Goal: Task Accomplishment & Management: Use online tool/utility

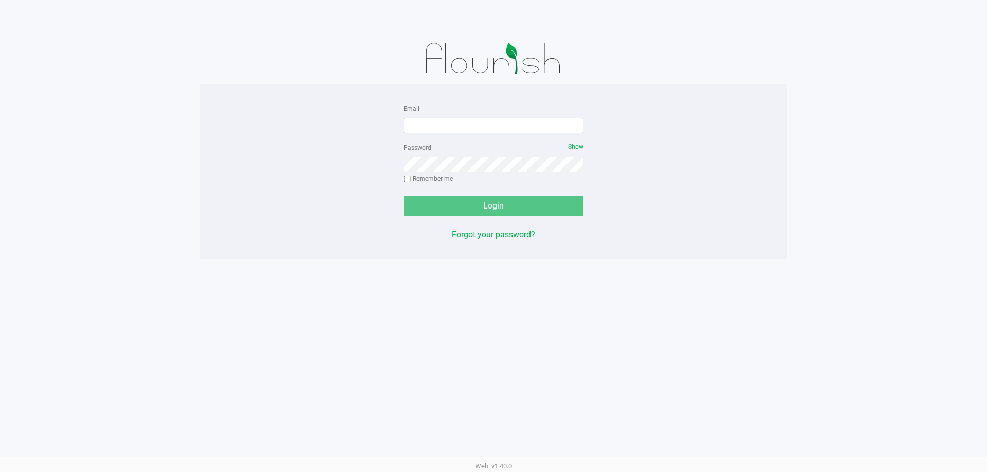
click at [475, 122] on input "Email" at bounding box center [493, 125] width 180 height 15
type input "[EMAIL_ADDRESS][DOMAIN_NAME]"
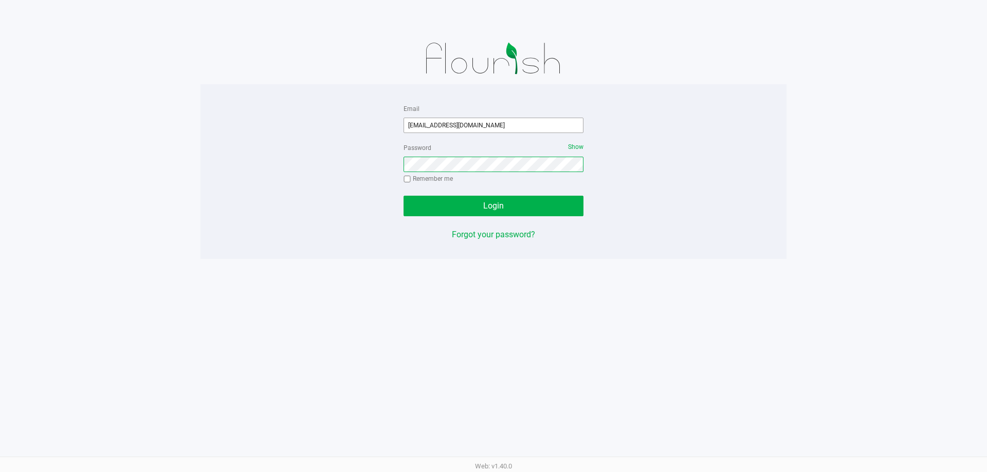
click at [403, 196] on button "Login" at bounding box center [493, 206] width 180 height 21
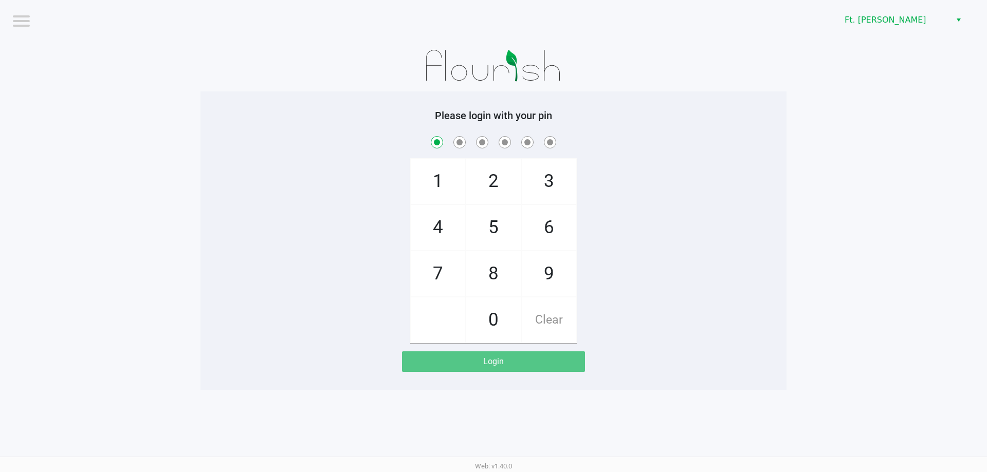
checkbox input "true"
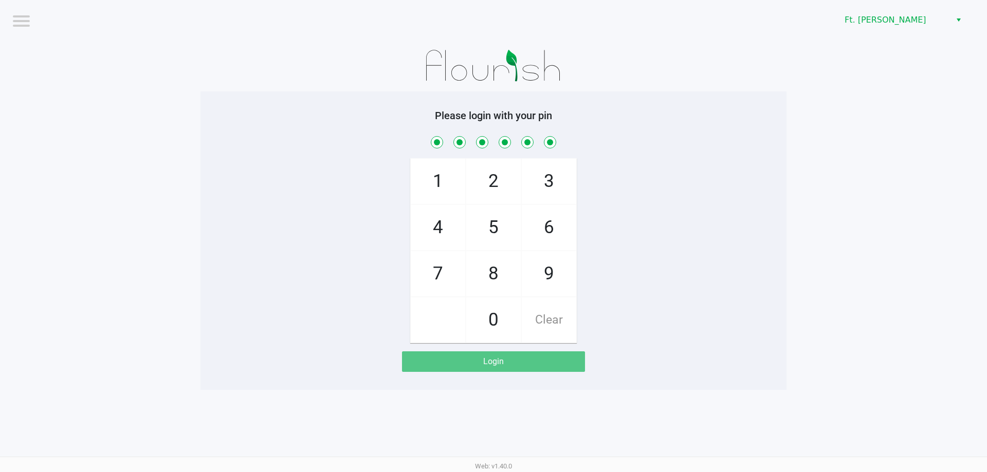
checkbox input "true"
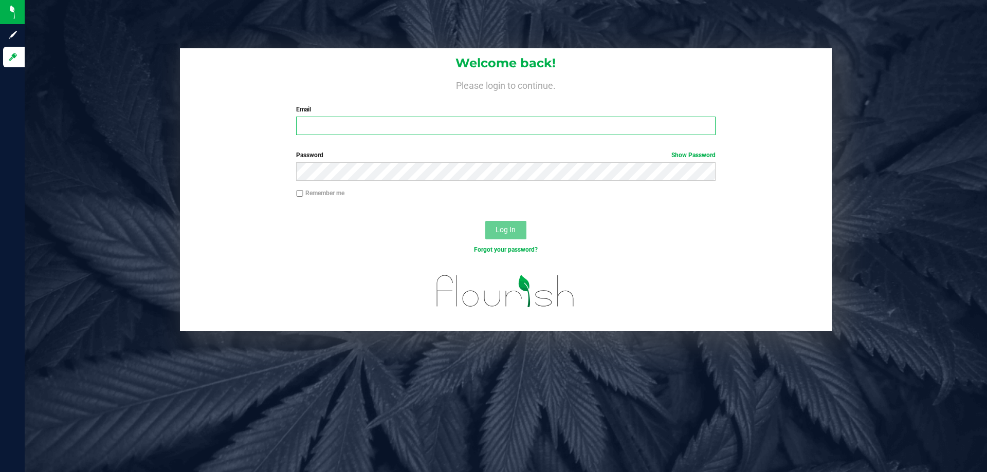
click at [352, 125] on input "Email" at bounding box center [505, 126] width 419 height 19
type input "[EMAIL_ADDRESS][DOMAIN_NAME]"
click at [485, 221] on button "Log In" at bounding box center [505, 230] width 41 height 19
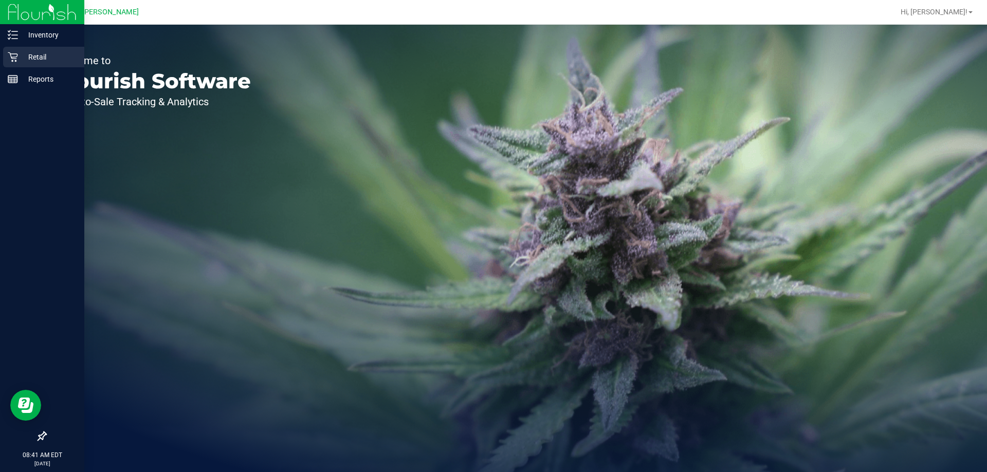
click at [12, 63] on div "Retail" at bounding box center [43, 57] width 81 height 21
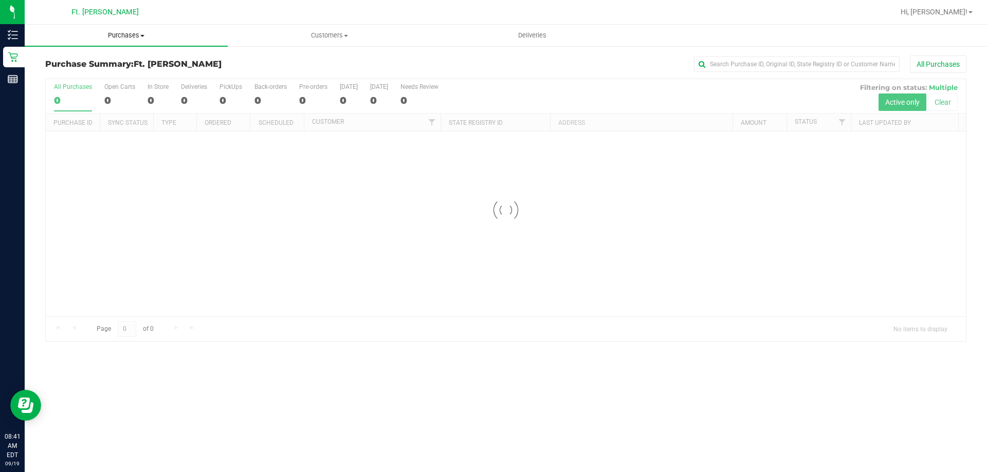
click at [125, 32] on span "Purchases" at bounding box center [126, 35] width 203 height 9
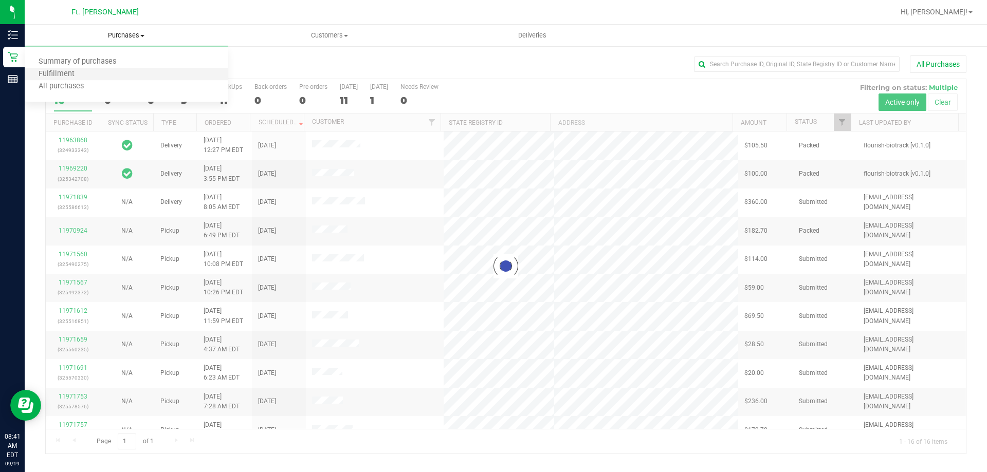
click at [109, 73] on li "Fulfillment" at bounding box center [126, 74] width 203 height 12
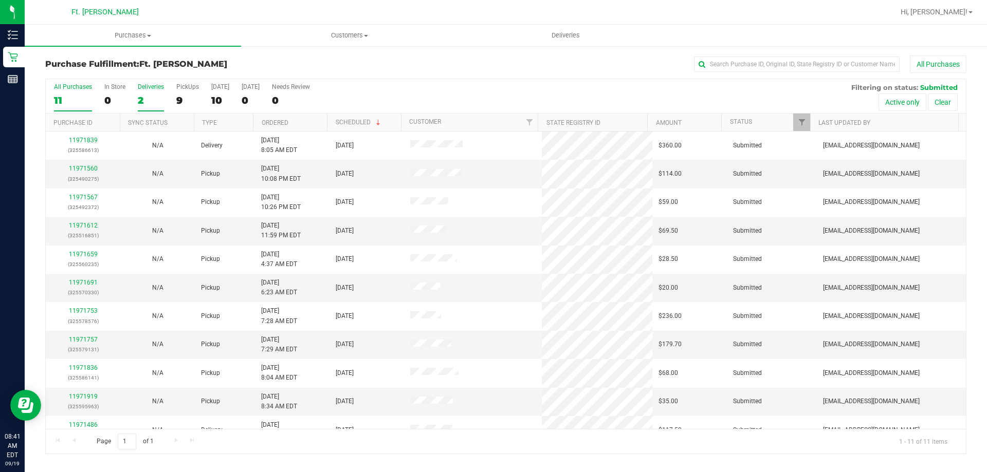
click at [148, 89] on div "Deliveries" at bounding box center [151, 86] width 26 height 7
click at [0, 0] on input "Deliveries 2" at bounding box center [0, 0] width 0 height 0
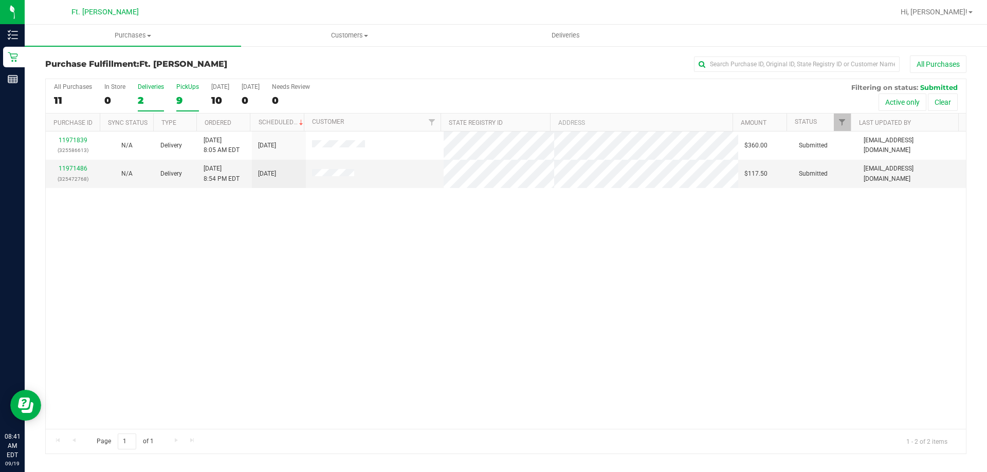
click at [179, 89] on div "PickUps" at bounding box center [187, 86] width 23 height 7
click at [0, 0] on input "PickUps 9" at bounding box center [0, 0] width 0 height 0
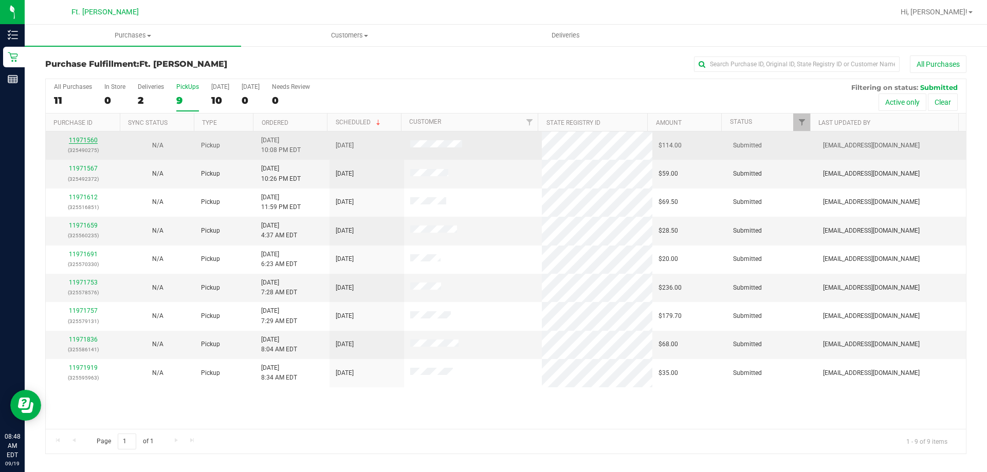
click at [92, 138] on link "11971560" at bounding box center [83, 140] width 29 height 7
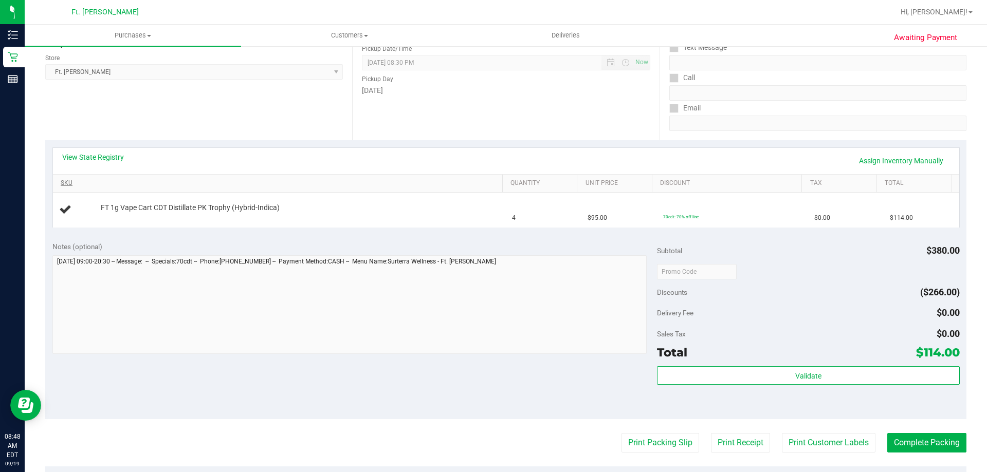
scroll to position [154, 0]
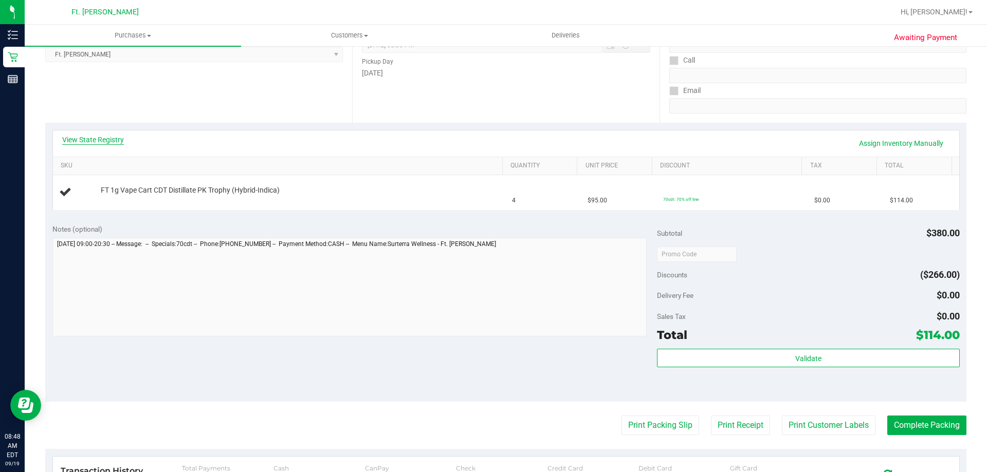
click at [90, 136] on link "View State Registry" at bounding box center [93, 140] width 62 height 10
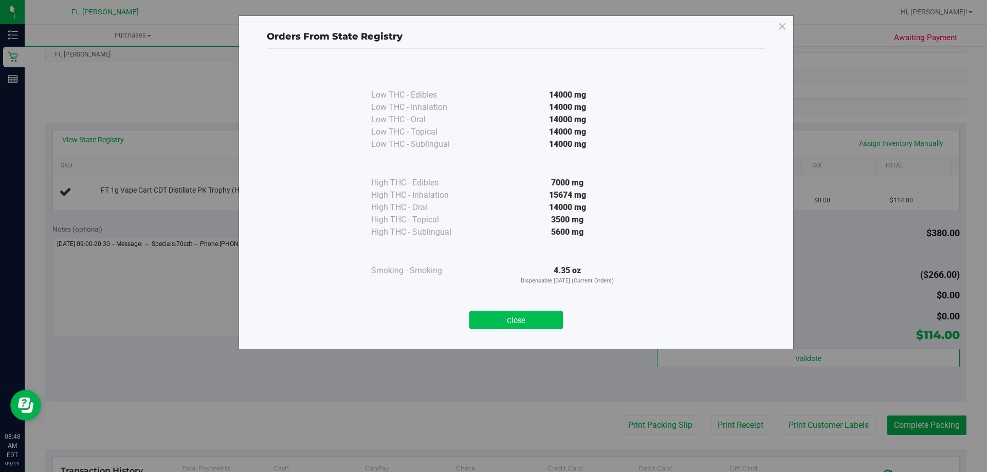
click at [529, 327] on button "Close" at bounding box center [516, 320] width 94 height 19
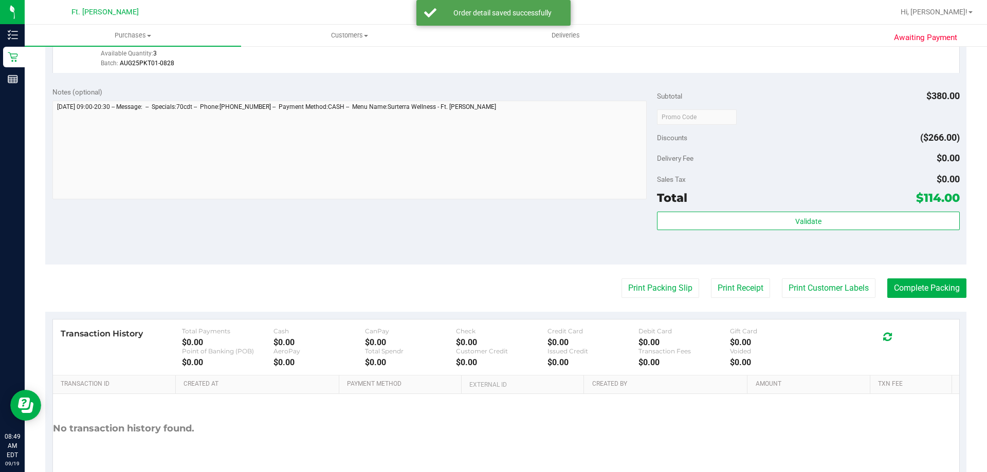
scroll to position [317, 0]
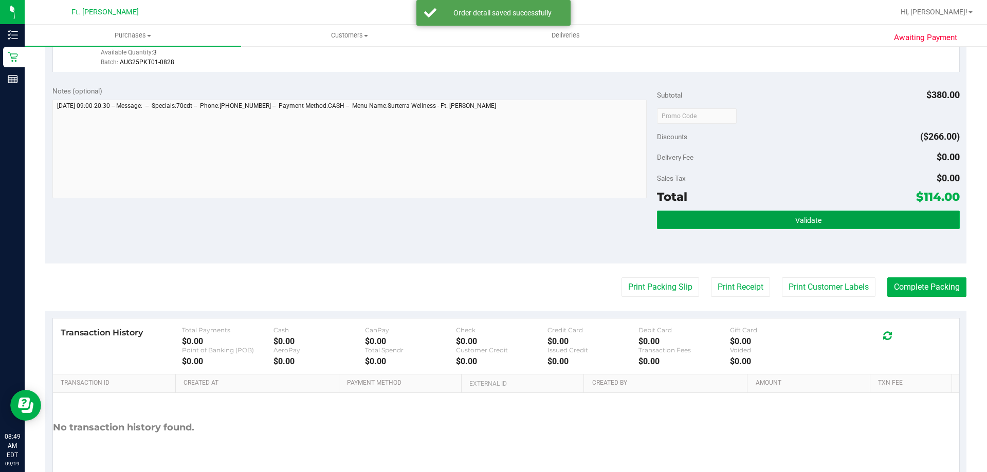
click at [710, 224] on button "Validate" at bounding box center [808, 220] width 302 height 19
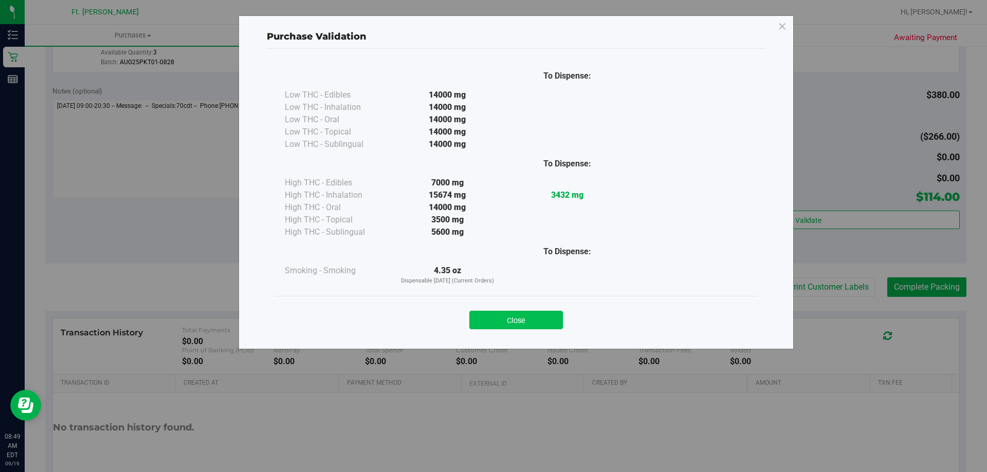
click at [525, 316] on button "Close" at bounding box center [516, 320] width 94 height 19
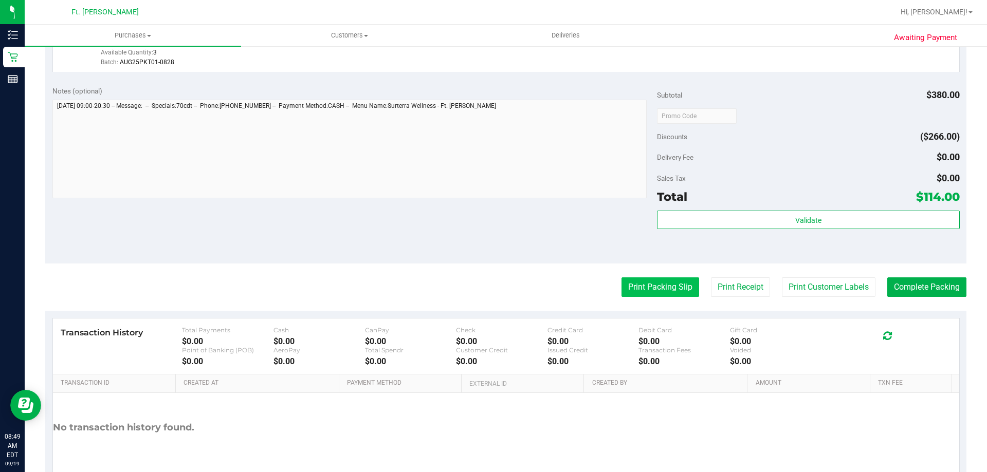
click at [639, 286] on button "Print Packing Slip" at bounding box center [660, 288] width 78 height 20
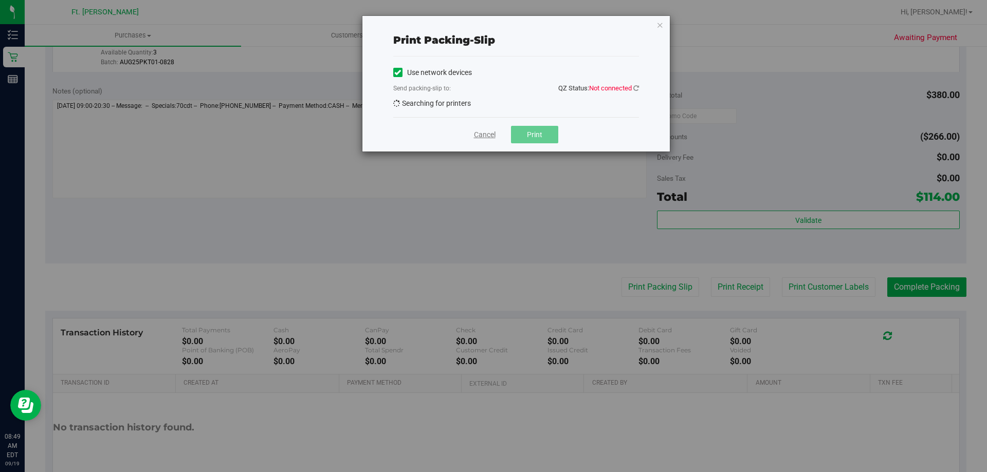
click at [492, 138] on link "Cancel" at bounding box center [485, 135] width 22 height 11
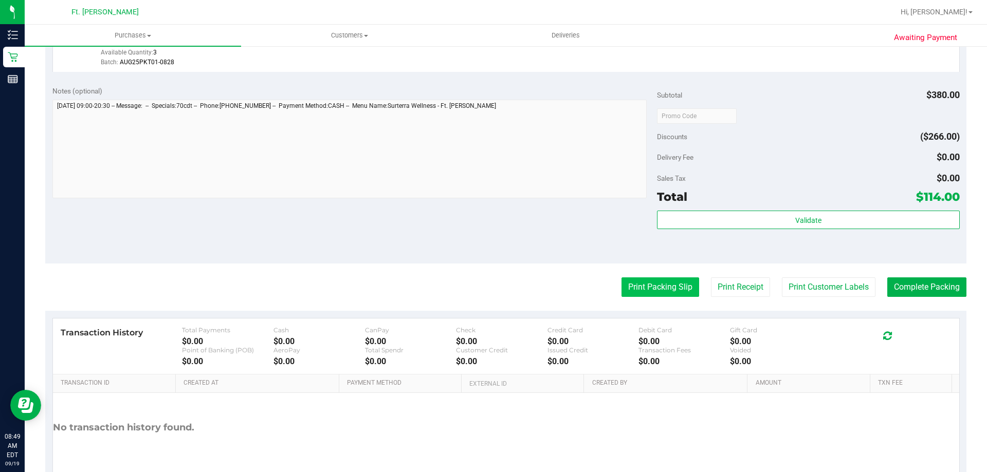
click at [621, 286] on button "Print Packing Slip" at bounding box center [660, 288] width 78 height 20
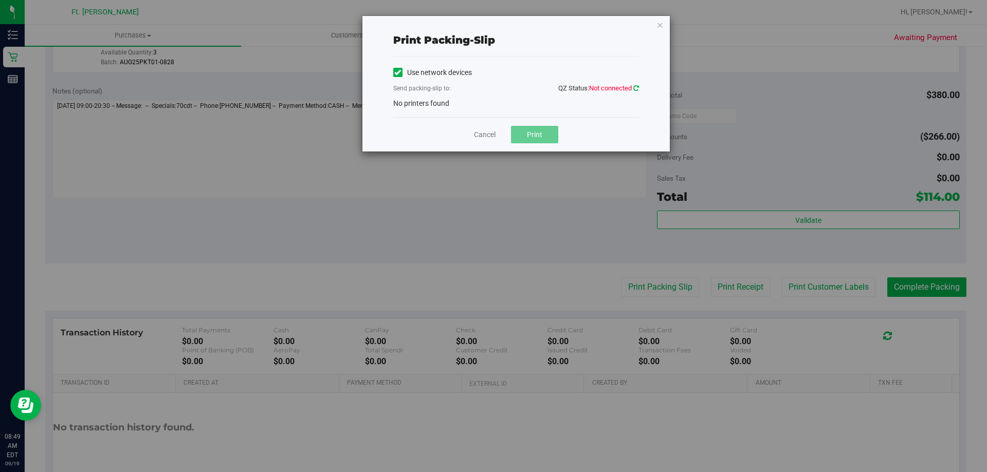
click at [637, 89] on icon at bounding box center [636, 88] width 6 height 7
click at [444, 106] on span "No printers found" at bounding box center [421, 103] width 56 height 8
click at [488, 131] on link "Cancel" at bounding box center [485, 135] width 22 height 11
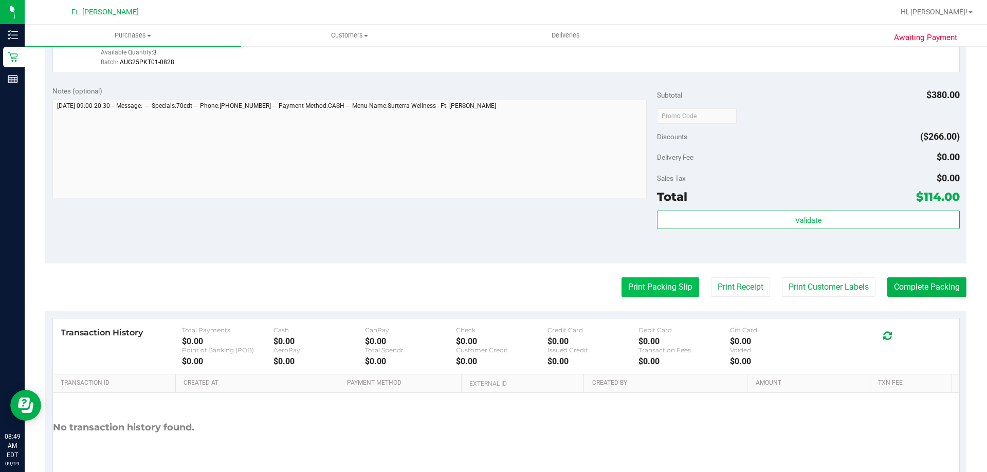
click at [632, 296] on button "Print Packing Slip" at bounding box center [660, 288] width 78 height 20
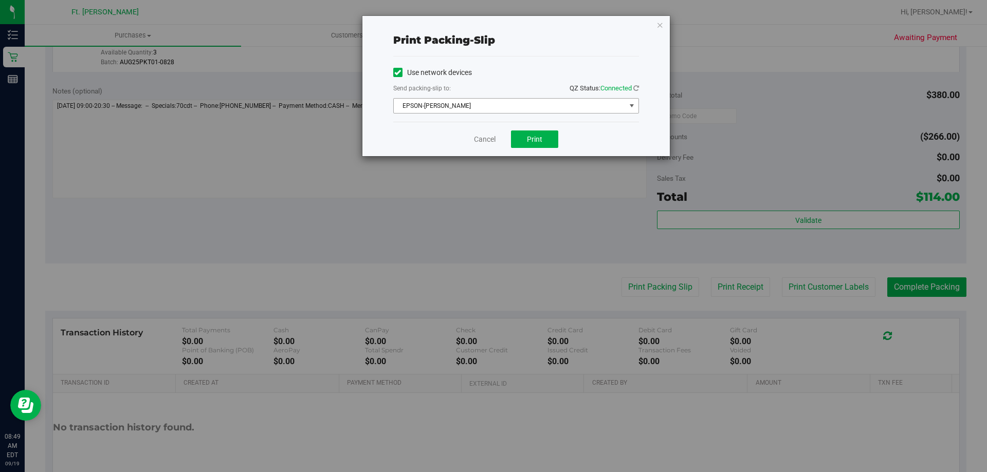
click at [490, 105] on span "EPSON-[PERSON_NAME]" at bounding box center [510, 106] width 232 height 14
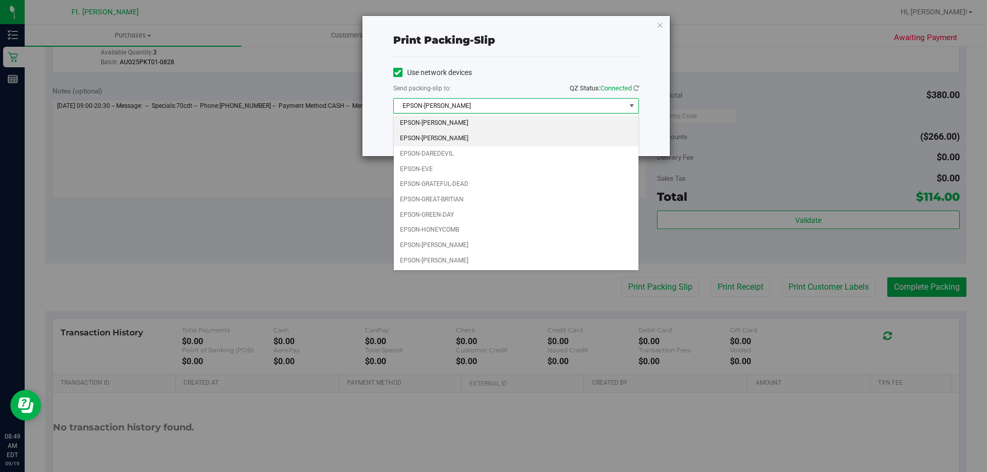
click at [482, 140] on li "EPSON-[PERSON_NAME]" at bounding box center [516, 138] width 245 height 15
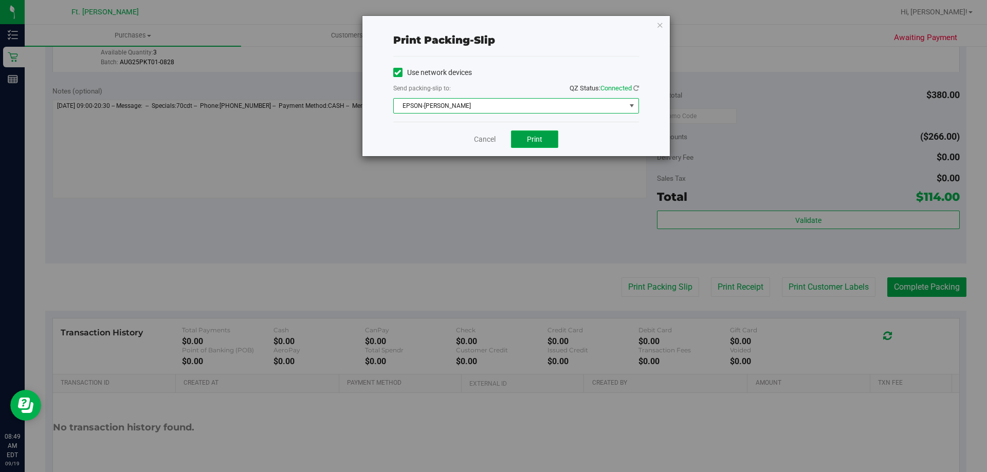
click at [549, 138] on button "Print" at bounding box center [534, 139] width 47 height 17
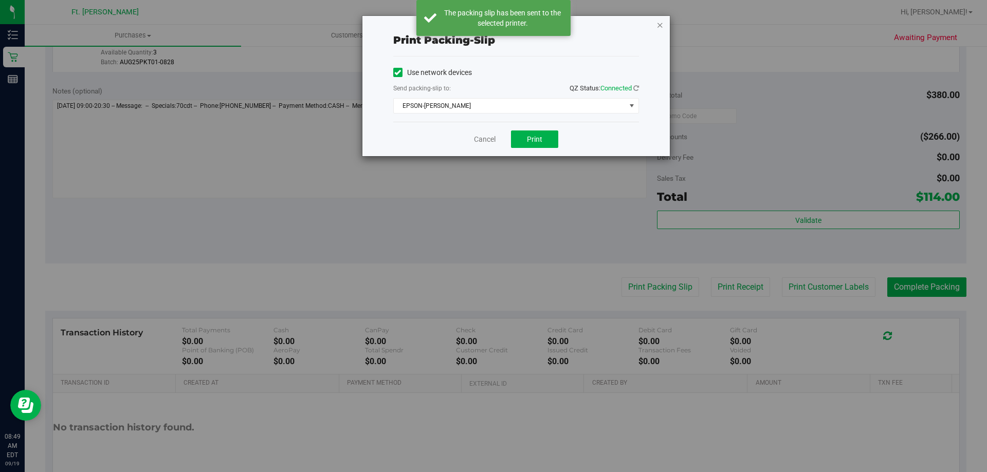
click at [661, 24] on icon "button" at bounding box center [659, 25] width 7 height 12
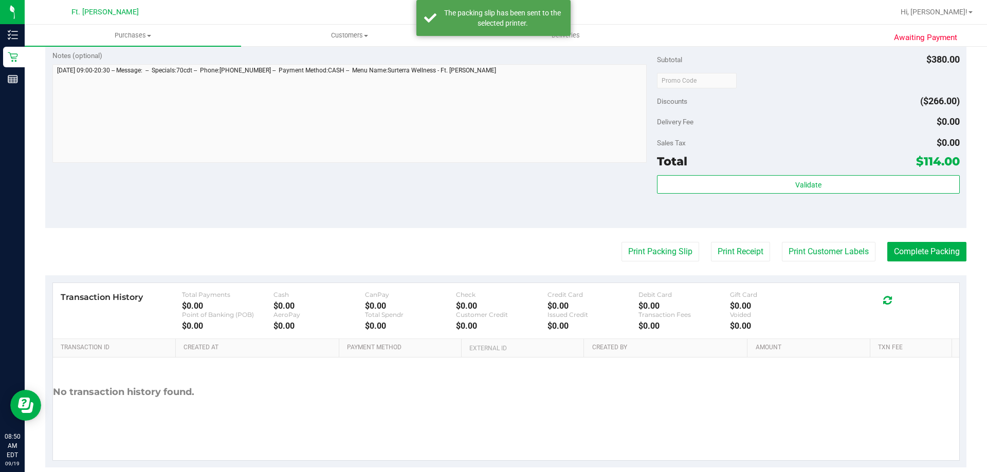
scroll to position [368, 0]
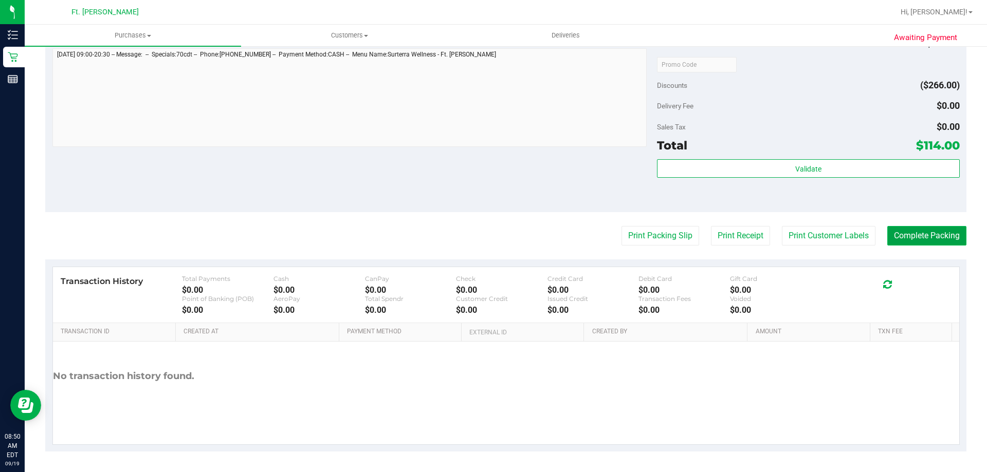
click at [902, 233] on button "Complete Packing" at bounding box center [926, 236] width 79 height 20
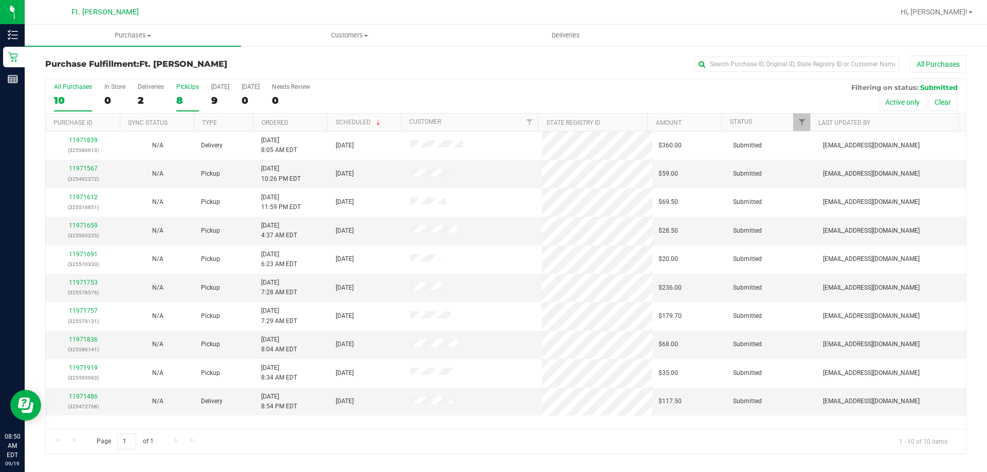
click at [182, 101] on div "8" at bounding box center [187, 101] width 23 height 12
click at [0, 0] on input "PickUps 8" at bounding box center [0, 0] width 0 height 0
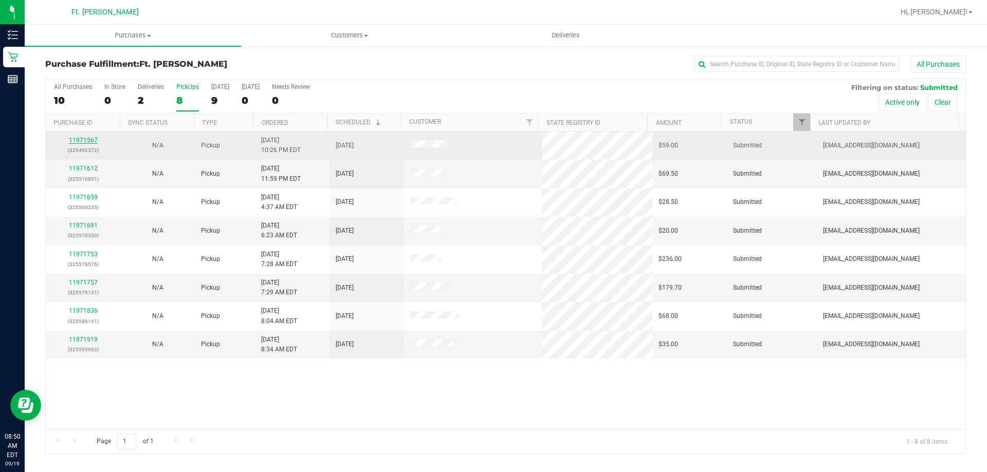
click at [95, 137] on link "11971567" at bounding box center [83, 140] width 29 height 7
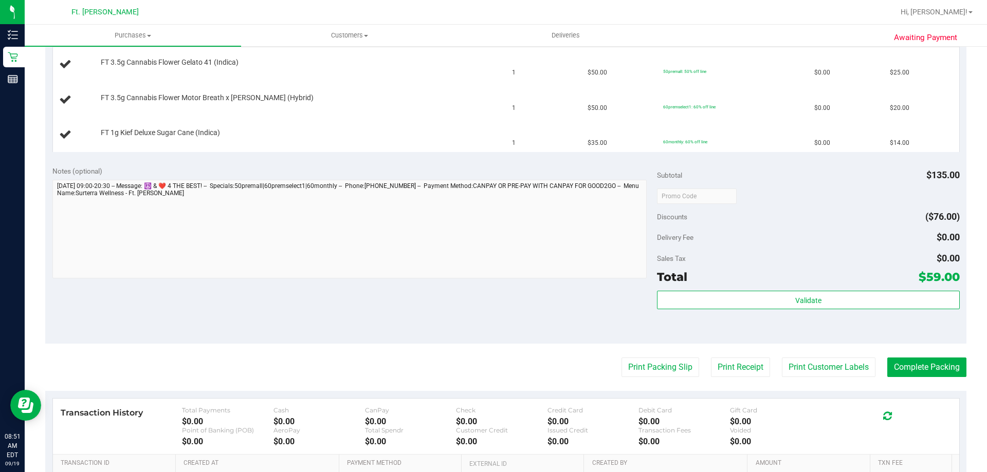
scroll to position [308, 0]
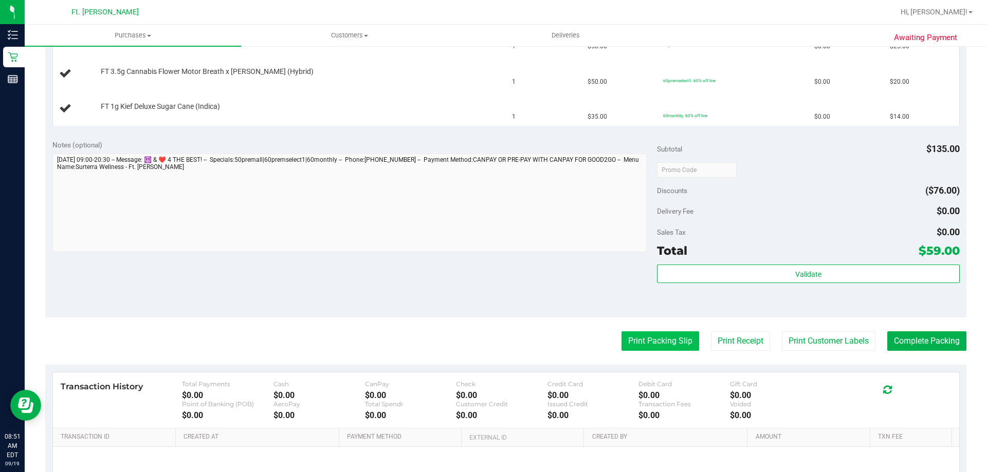
click at [634, 335] on button "Print Packing Slip" at bounding box center [660, 342] width 78 height 20
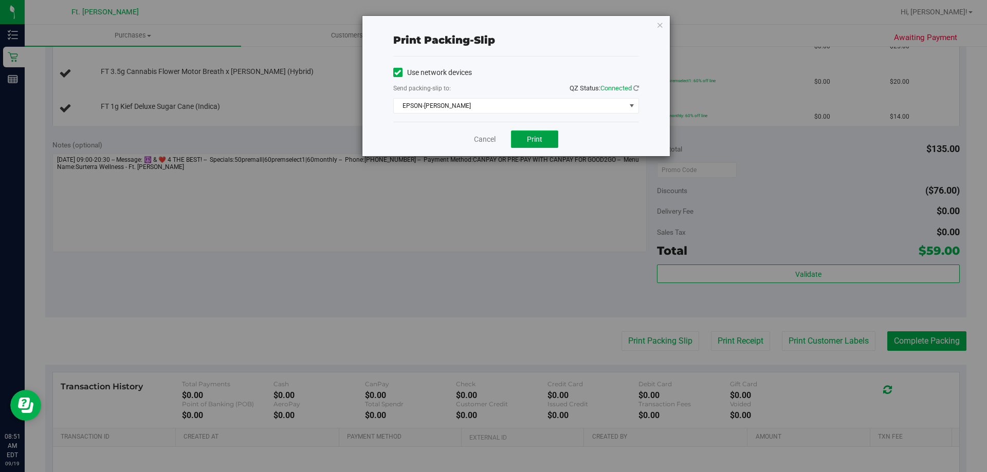
click at [535, 142] on span "Print" at bounding box center [534, 139] width 15 height 8
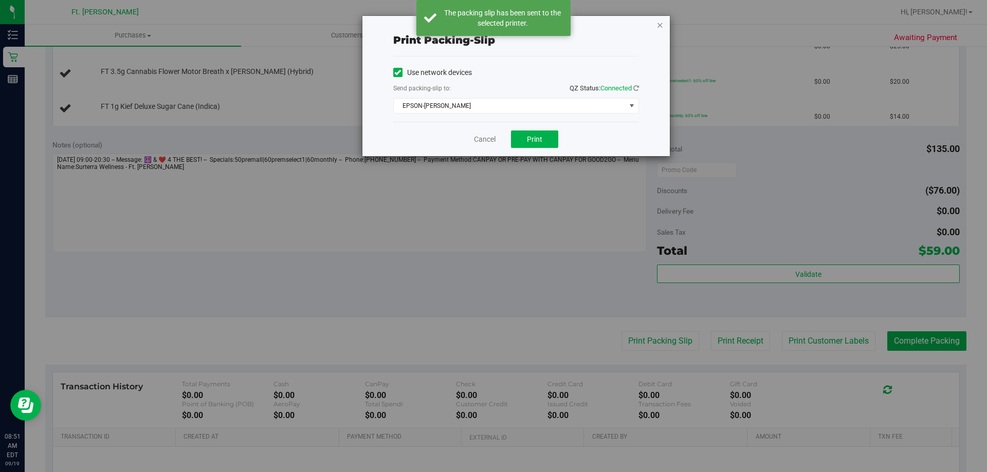
click at [661, 26] on icon "button" at bounding box center [659, 25] width 7 height 12
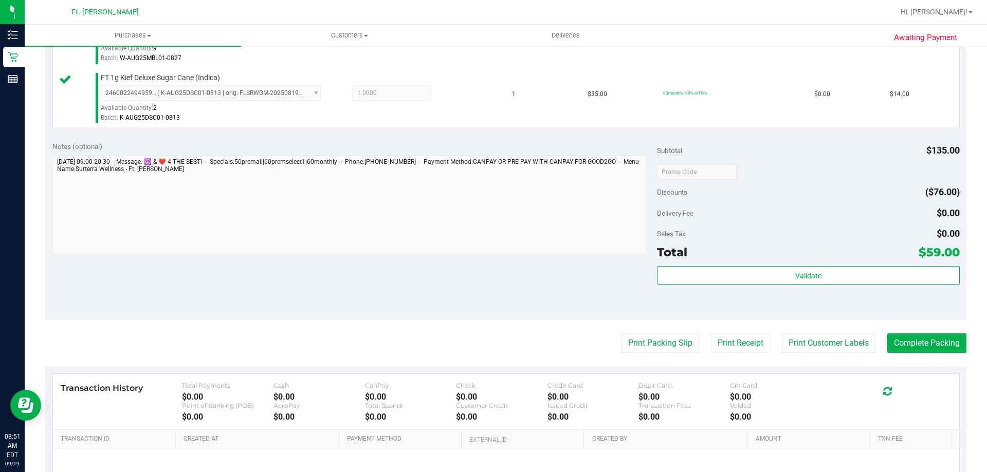
scroll to position [487, 0]
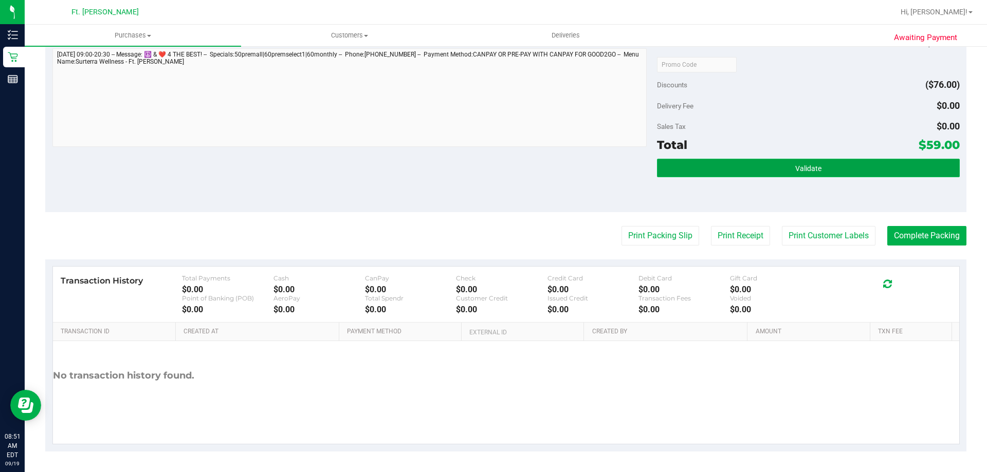
click at [787, 163] on button "Validate" at bounding box center [808, 168] width 302 height 19
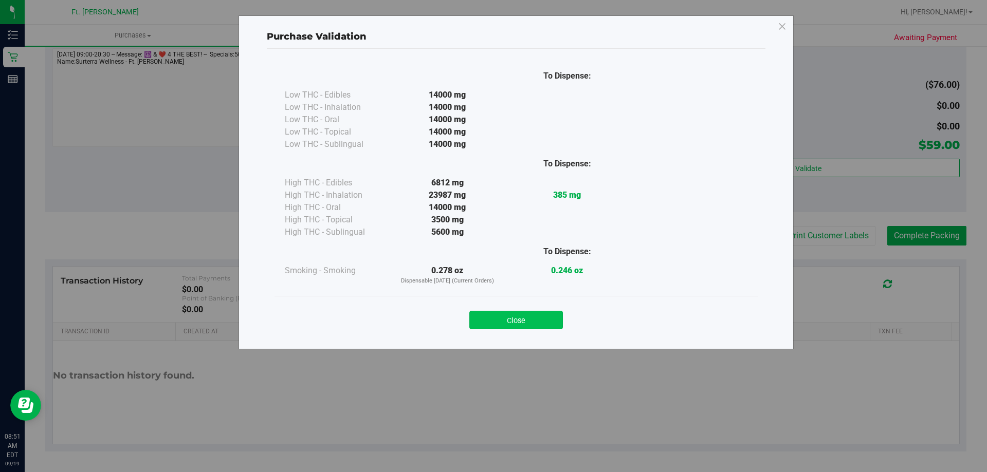
click at [500, 317] on button "Close" at bounding box center [516, 320] width 94 height 19
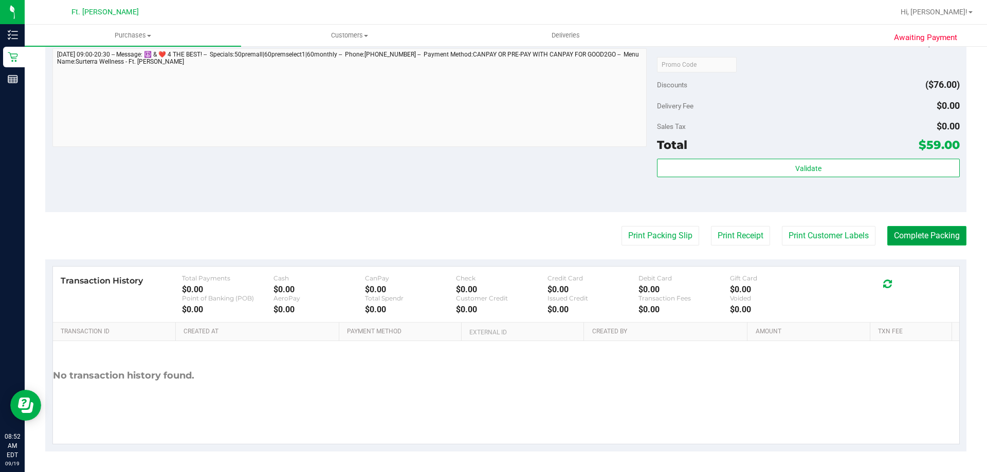
click at [943, 227] on button "Complete Packing" at bounding box center [926, 236] width 79 height 20
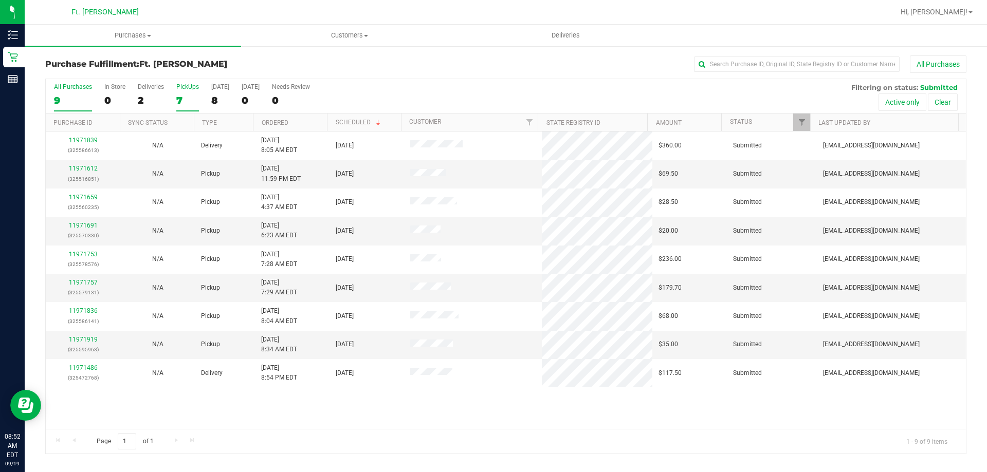
click at [176, 96] on div "7" at bounding box center [187, 101] width 23 height 12
click at [0, 0] on input "PickUps 7" at bounding box center [0, 0] width 0 height 0
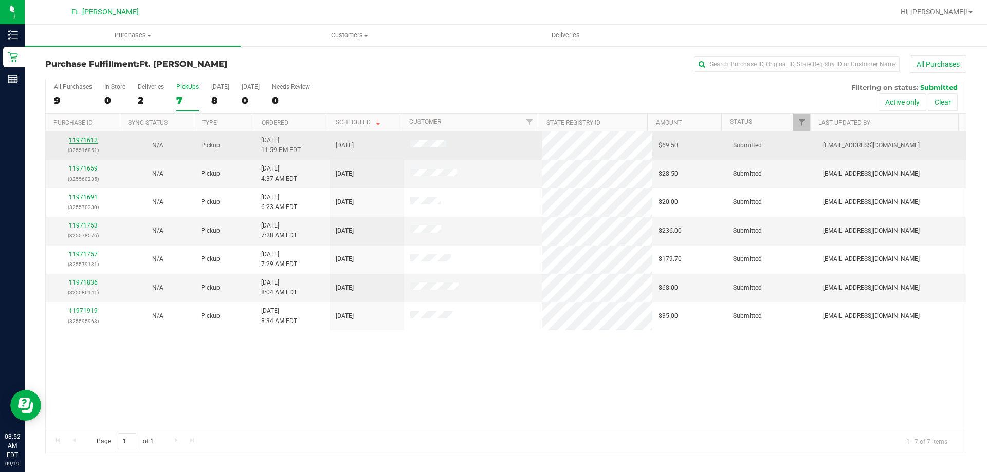
click at [72, 139] on link "11971612" at bounding box center [83, 140] width 29 height 7
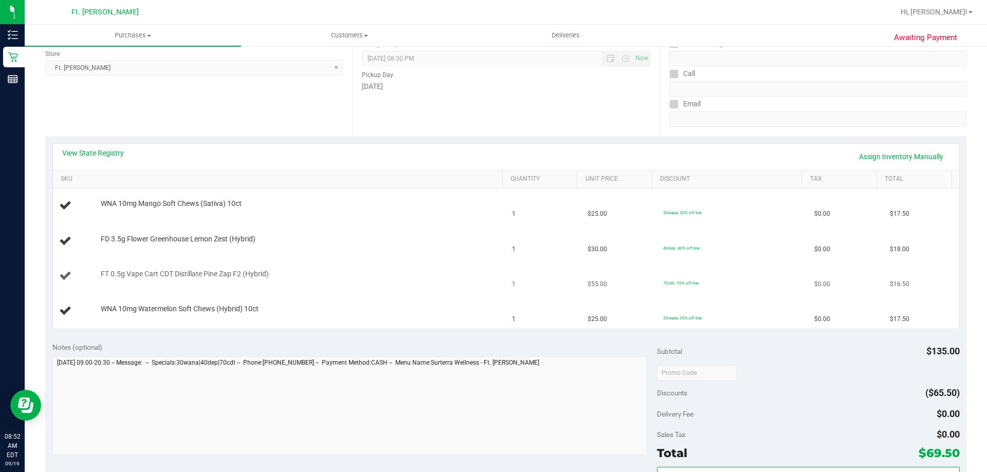
scroll to position [154, 0]
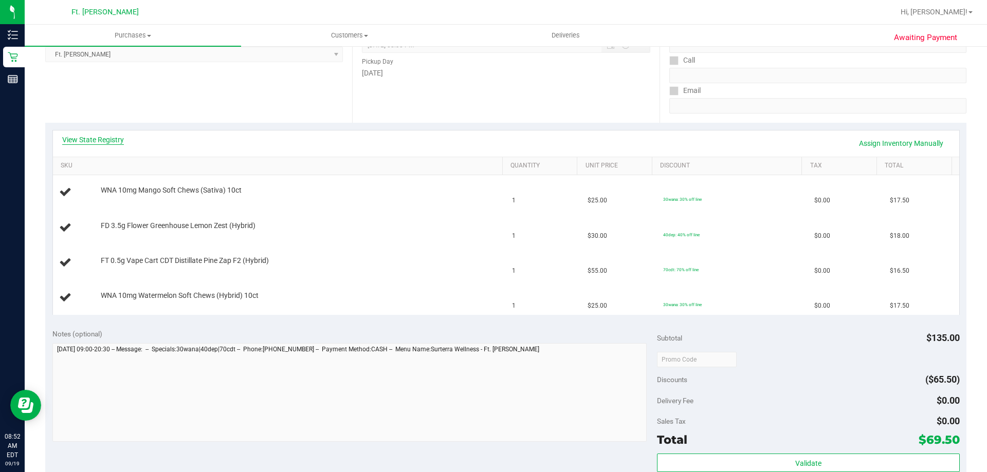
click at [78, 142] on link "View State Registry" at bounding box center [93, 140] width 62 height 10
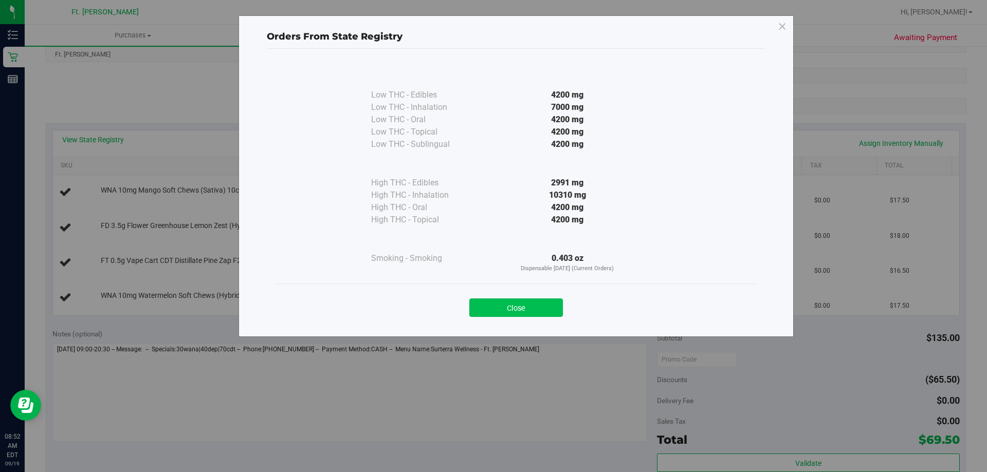
click at [510, 304] on button "Close" at bounding box center [516, 308] width 94 height 19
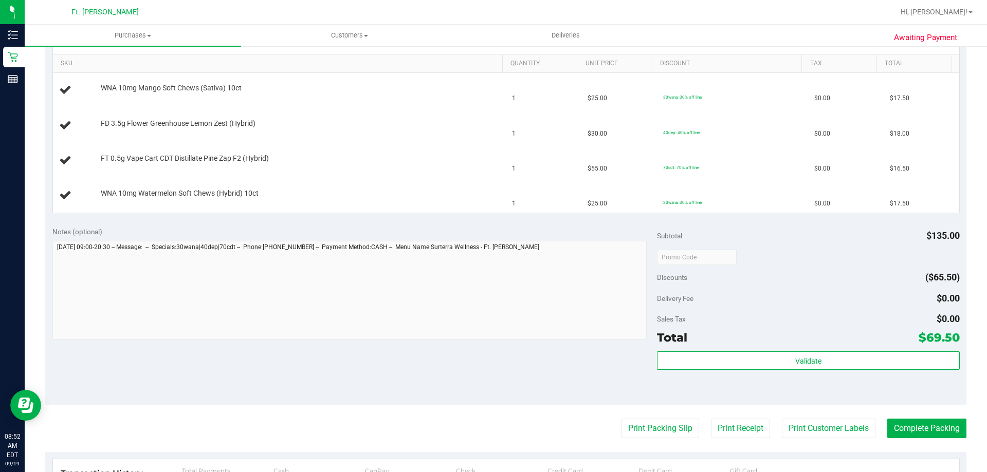
scroll to position [257, 0]
click at [669, 420] on button "Print Packing Slip" at bounding box center [660, 428] width 78 height 20
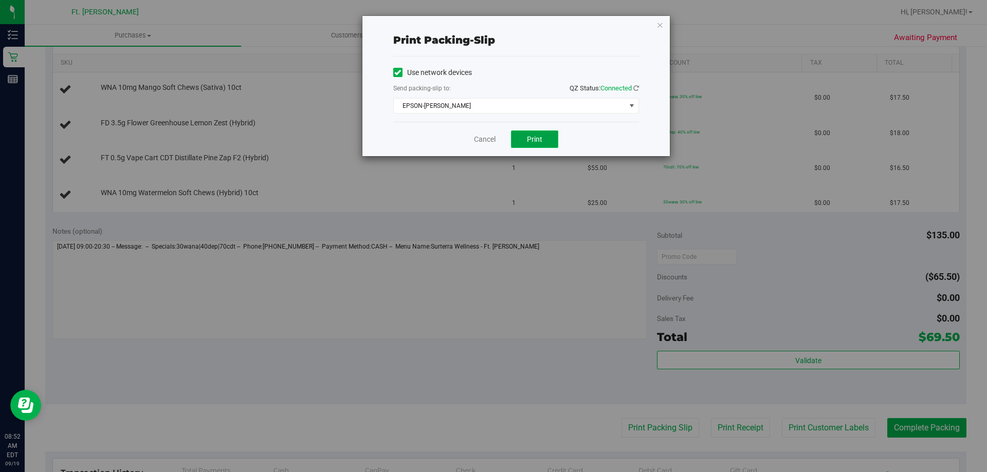
click at [545, 139] on button "Print" at bounding box center [534, 139] width 47 height 17
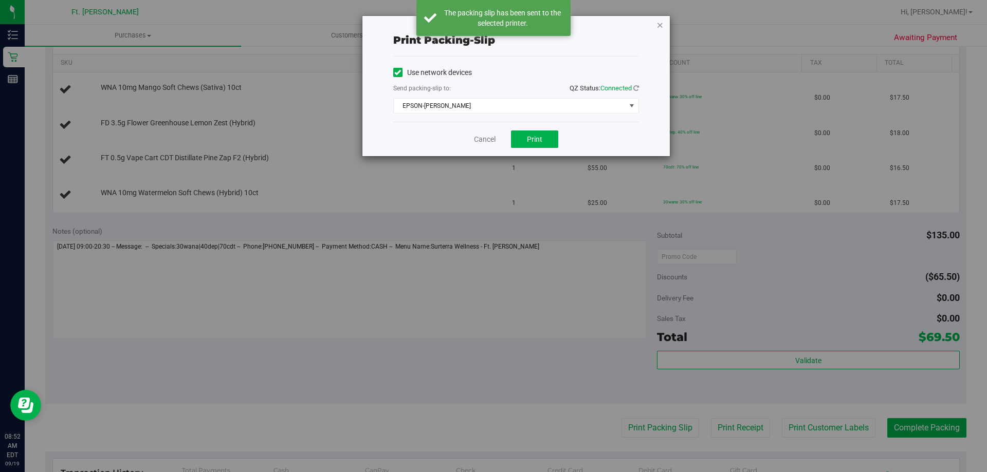
click at [661, 28] on icon "button" at bounding box center [659, 25] width 7 height 12
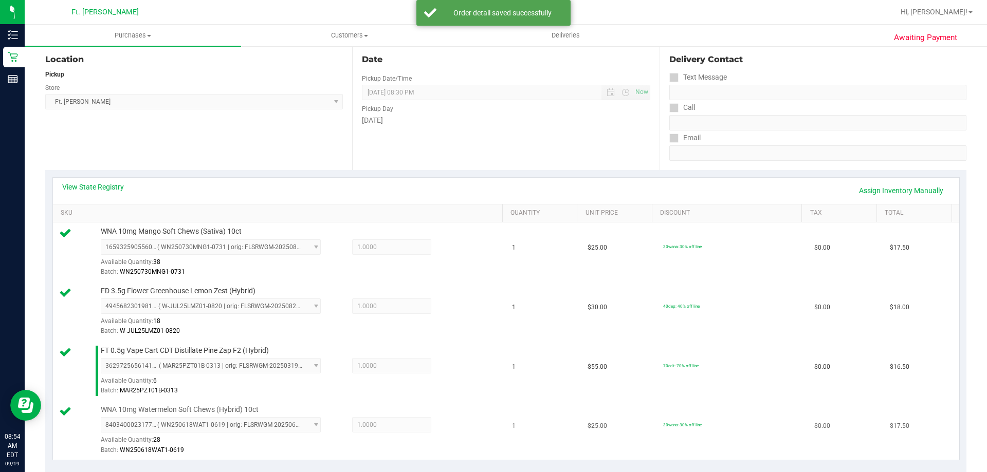
scroll to position [360, 0]
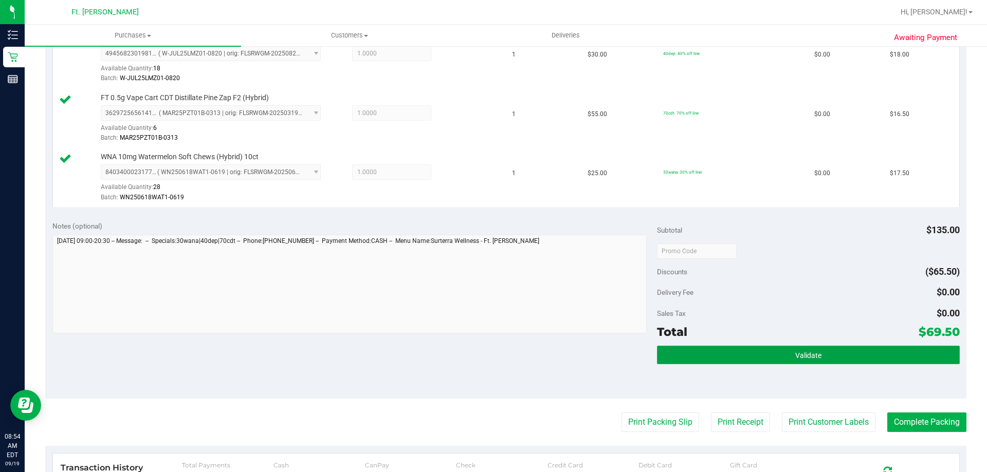
click at [852, 354] on button "Validate" at bounding box center [808, 355] width 302 height 19
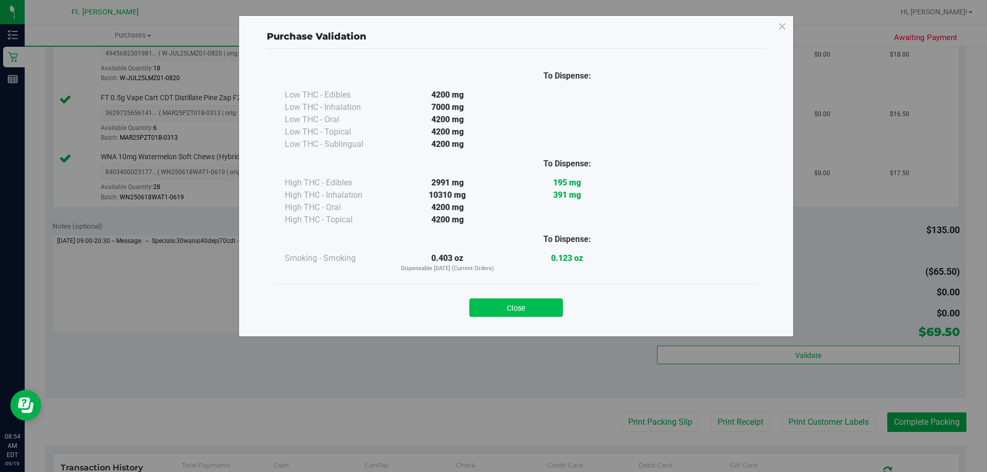
click at [505, 309] on button "Close" at bounding box center [516, 308] width 94 height 19
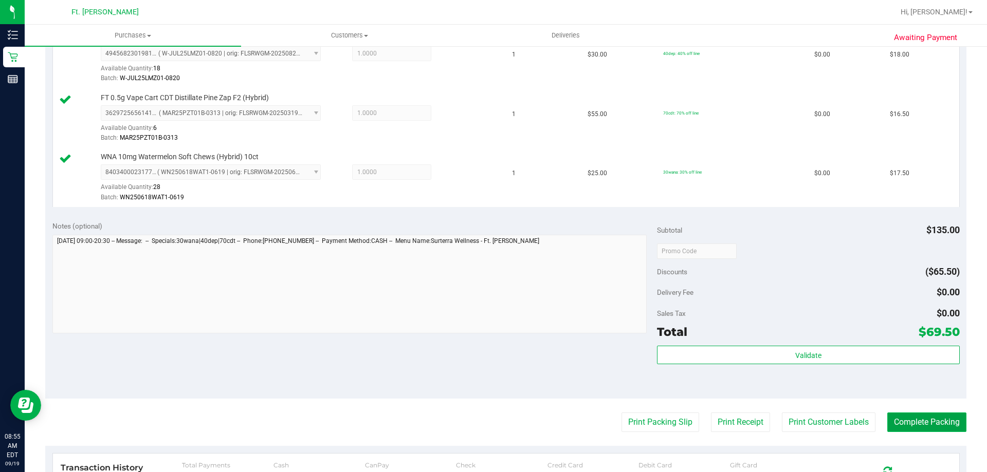
click at [926, 419] on button "Complete Packing" at bounding box center [926, 423] width 79 height 20
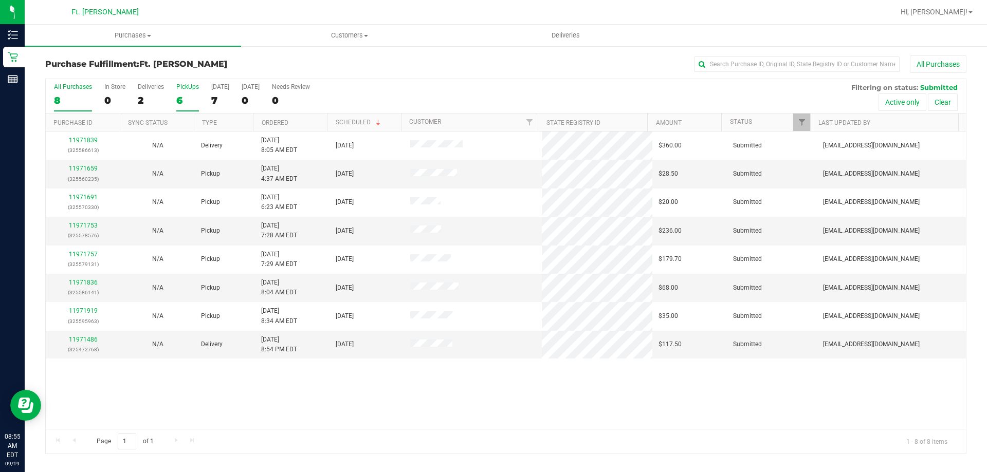
click at [181, 96] on div "6" at bounding box center [187, 101] width 23 height 12
click at [0, 0] on input "PickUps 6" at bounding box center [0, 0] width 0 height 0
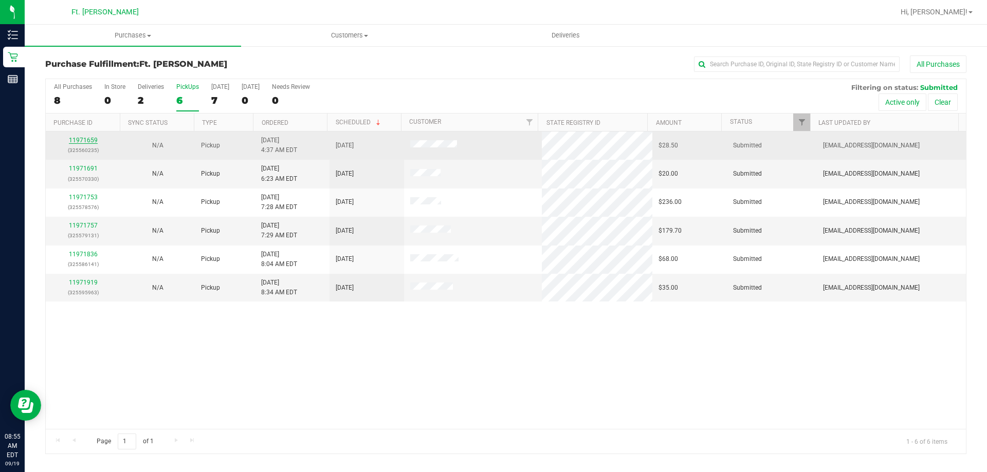
click at [94, 137] on link "11971659" at bounding box center [83, 140] width 29 height 7
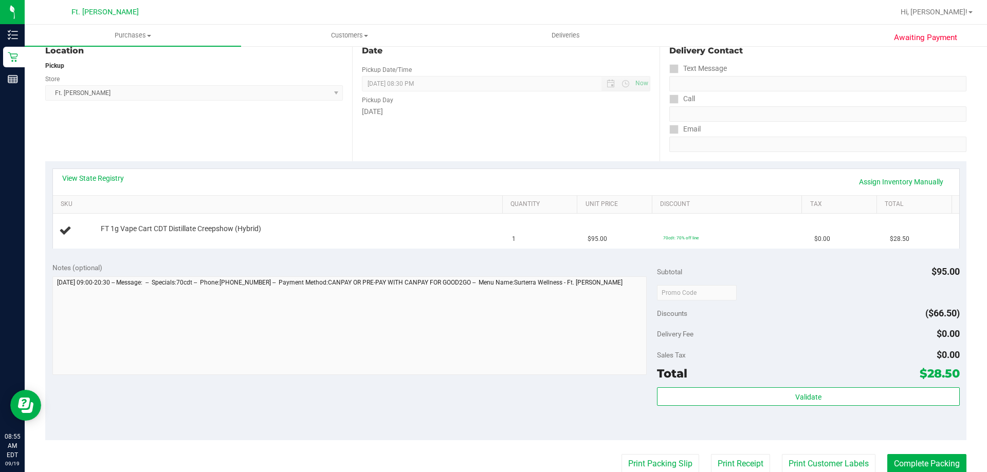
scroll to position [154, 0]
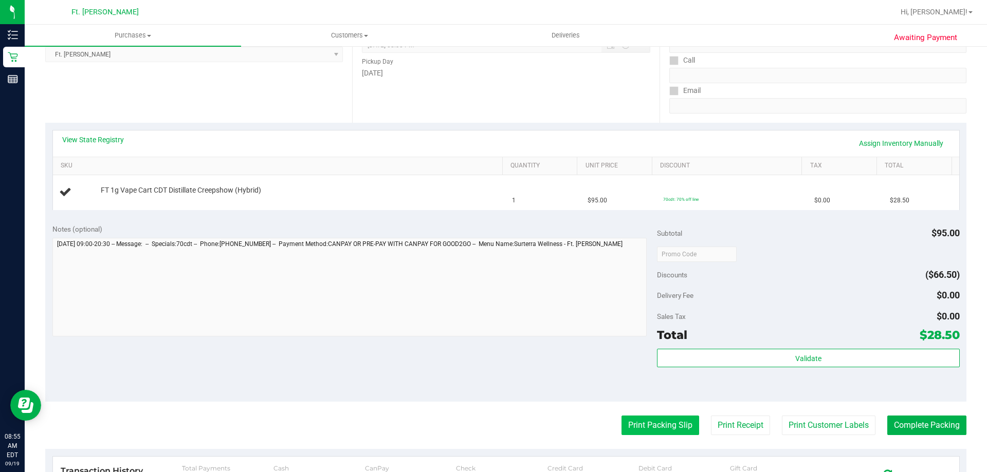
click at [657, 419] on button "Print Packing Slip" at bounding box center [660, 426] width 78 height 20
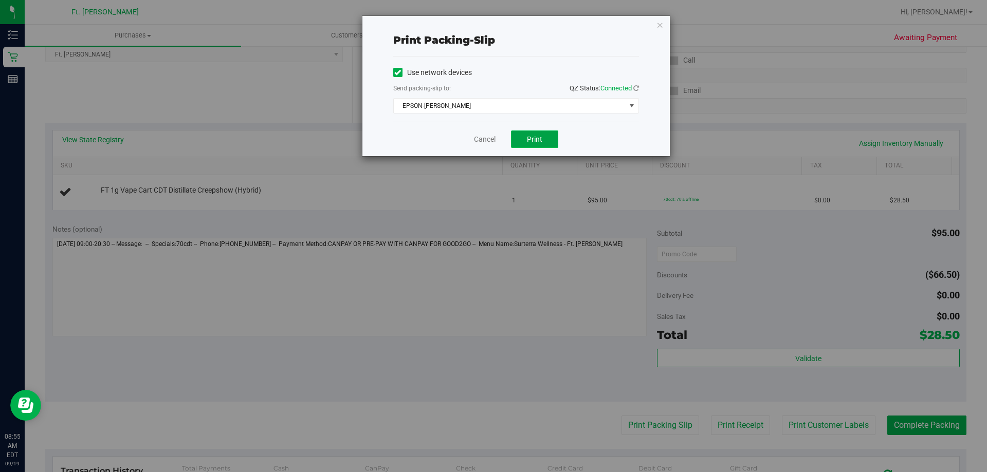
click at [546, 142] on button "Print" at bounding box center [534, 139] width 47 height 17
click at [474, 137] on link "Cancel" at bounding box center [485, 139] width 22 height 11
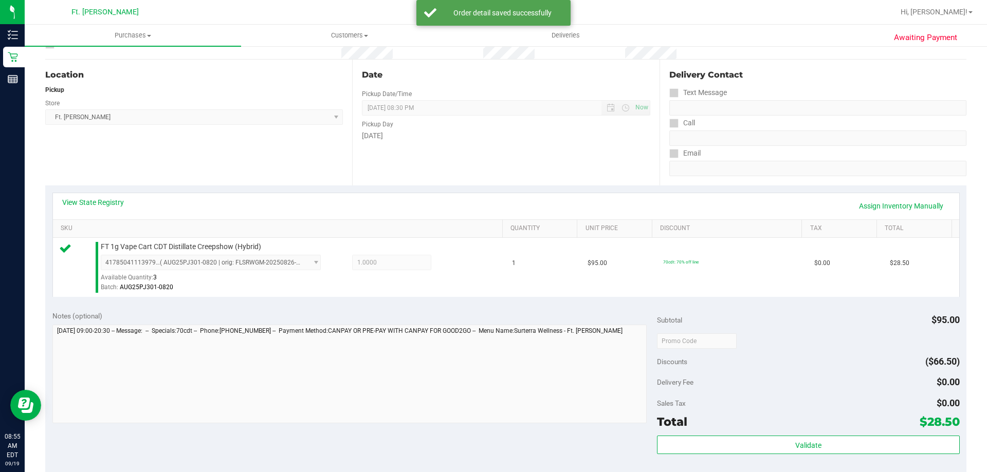
scroll to position [308, 0]
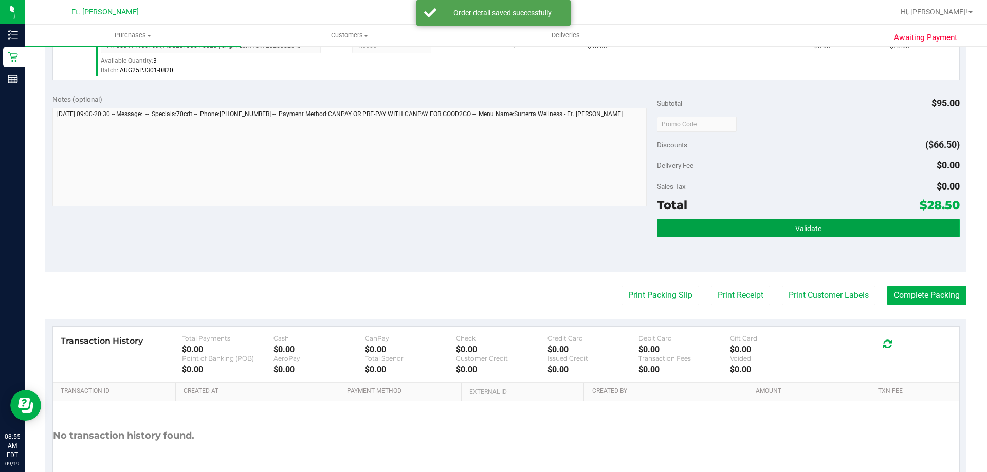
click at [711, 222] on button "Validate" at bounding box center [808, 228] width 302 height 19
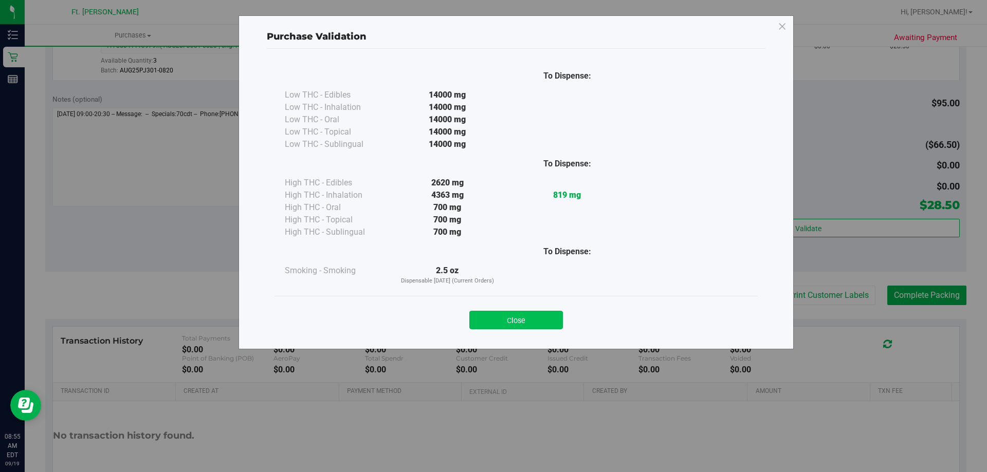
click at [526, 322] on button "Close" at bounding box center [516, 320] width 94 height 19
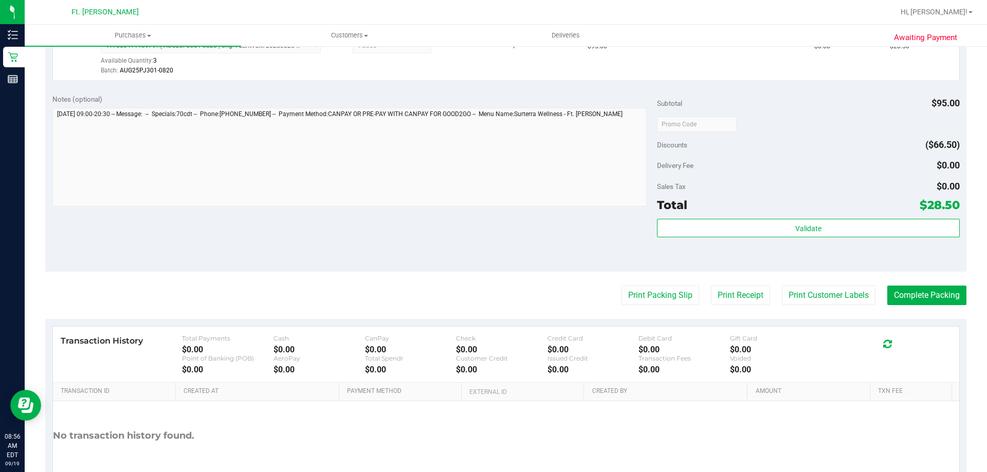
click at [952, 306] on purchase-details "Back Edit Purchase Cancel Purchase View Profile # 11971659 BioTrack ID: - Submi…" at bounding box center [505, 129] width 921 height 764
click at [951, 304] on button "Complete Packing" at bounding box center [926, 296] width 79 height 20
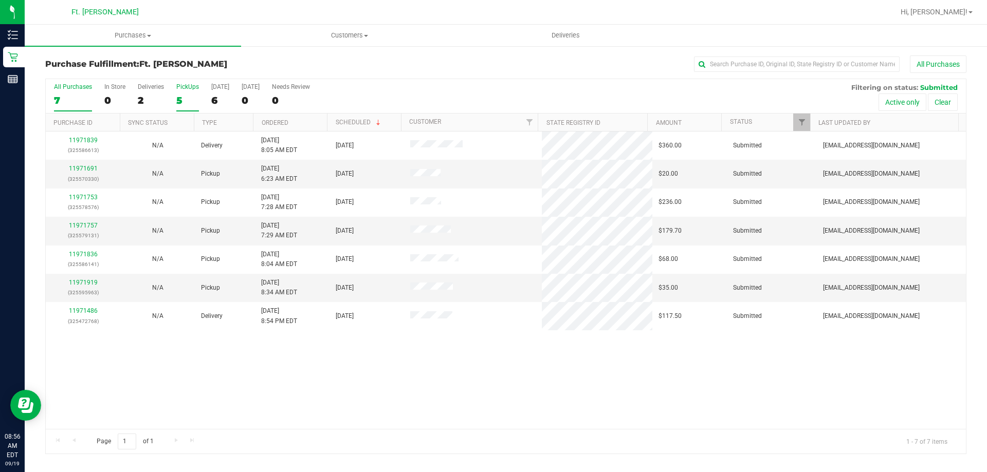
click at [185, 90] on label "PickUps 5" at bounding box center [187, 97] width 23 height 28
click at [0, 0] on input "PickUps 5" at bounding box center [0, 0] width 0 height 0
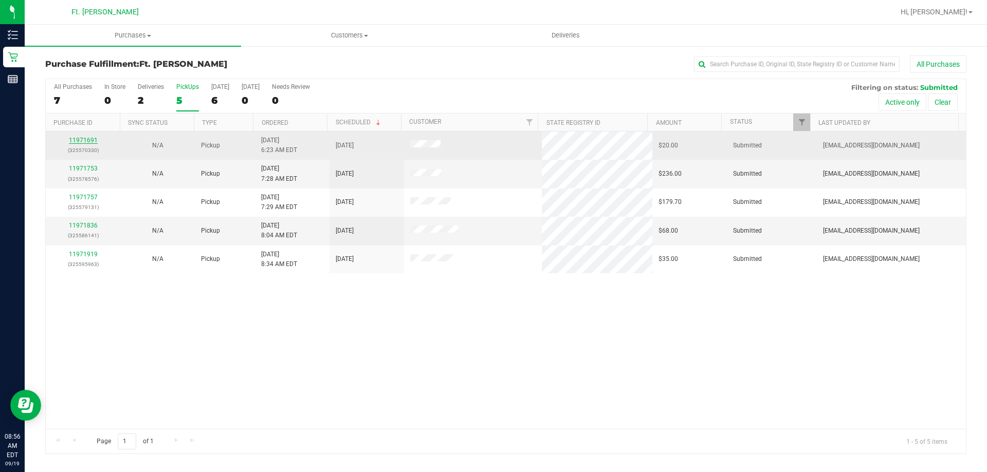
click at [96, 140] on link "11971691" at bounding box center [83, 140] width 29 height 7
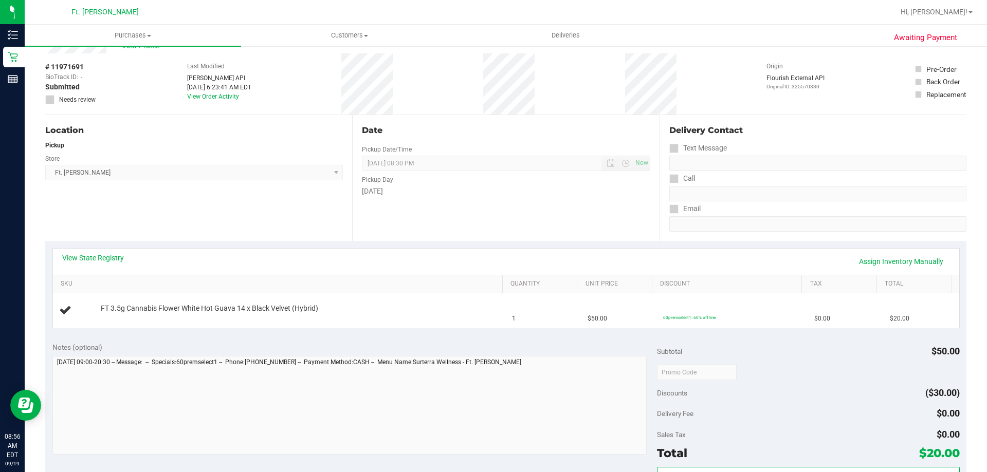
scroll to position [51, 0]
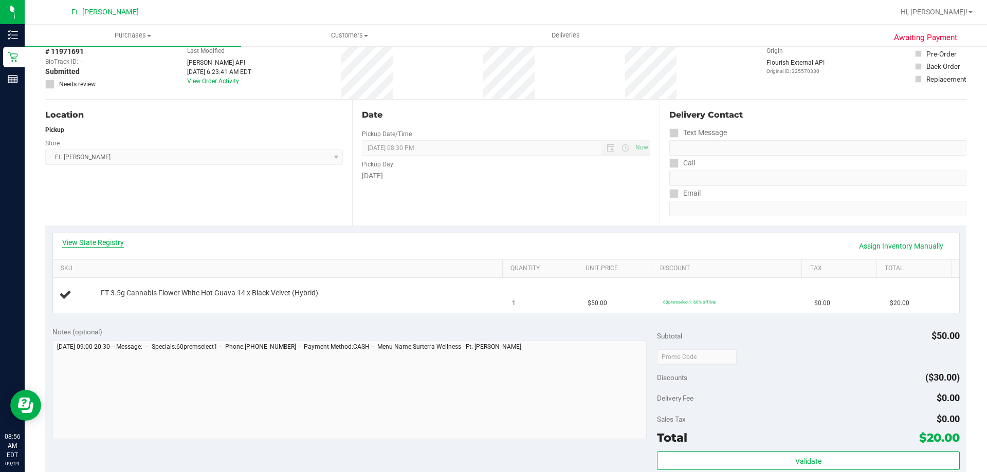
click at [121, 238] on link "View State Registry" at bounding box center [93, 242] width 62 height 10
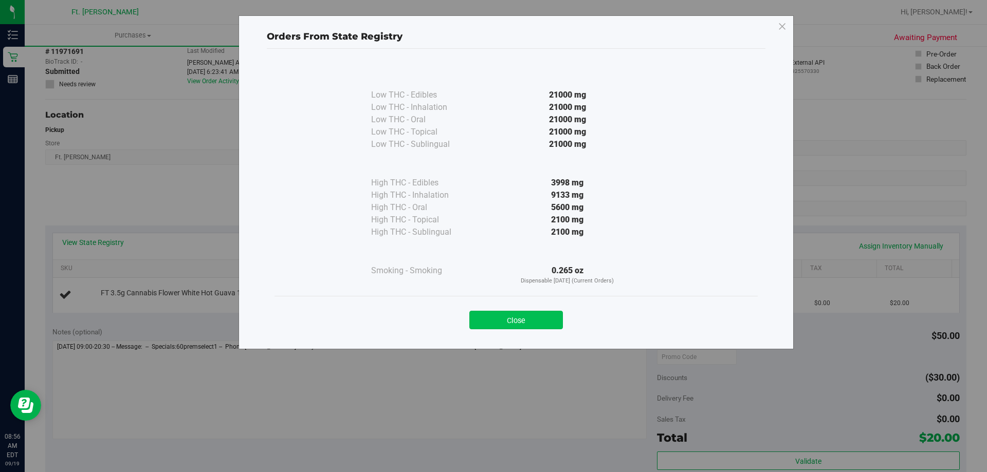
click at [556, 324] on button "Close" at bounding box center [516, 320] width 94 height 19
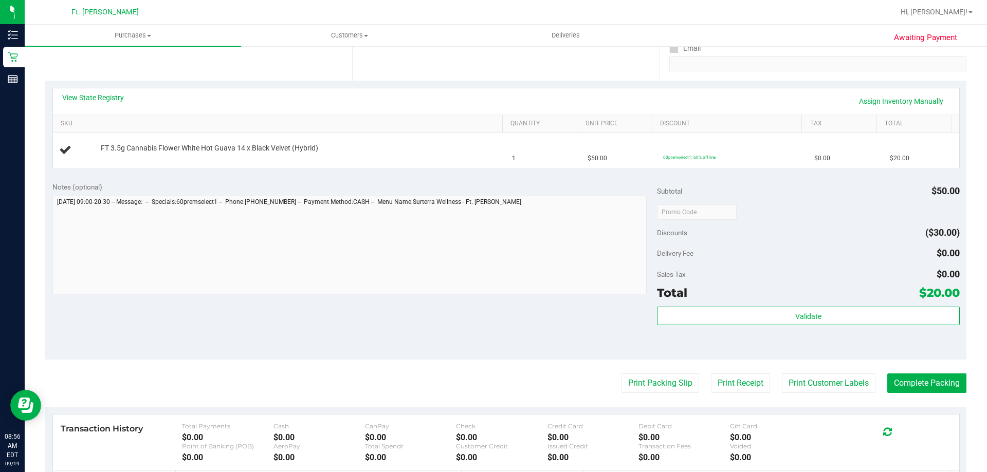
scroll to position [206, 0]
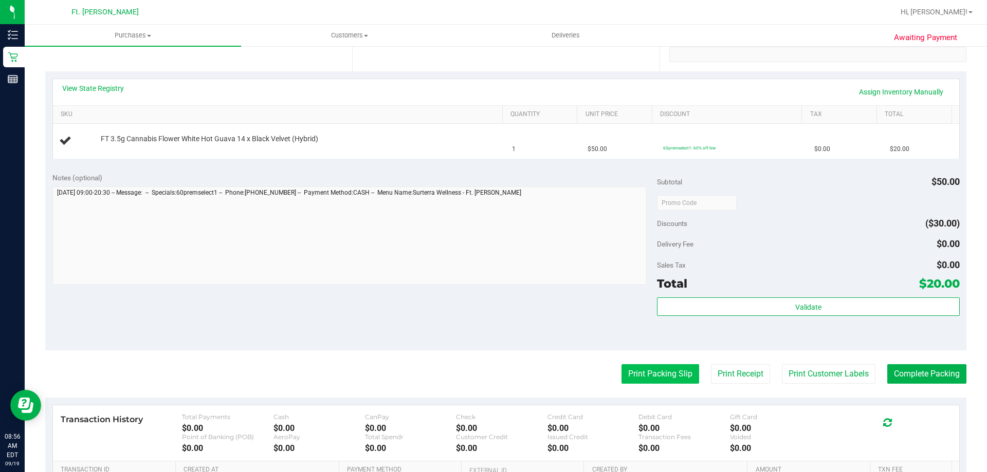
click at [660, 367] on button "Print Packing Slip" at bounding box center [660, 374] width 78 height 20
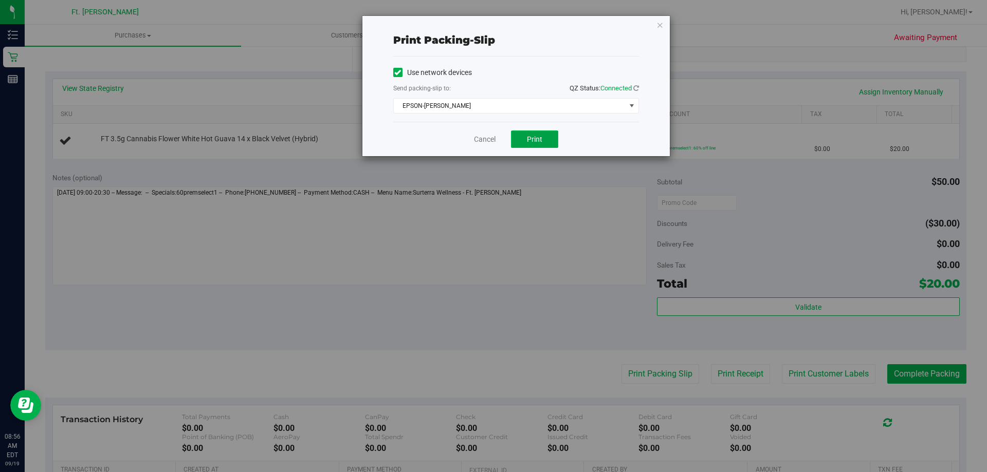
click at [538, 139] on span "Print" at bounding box center [534, 139] width 15 height 8
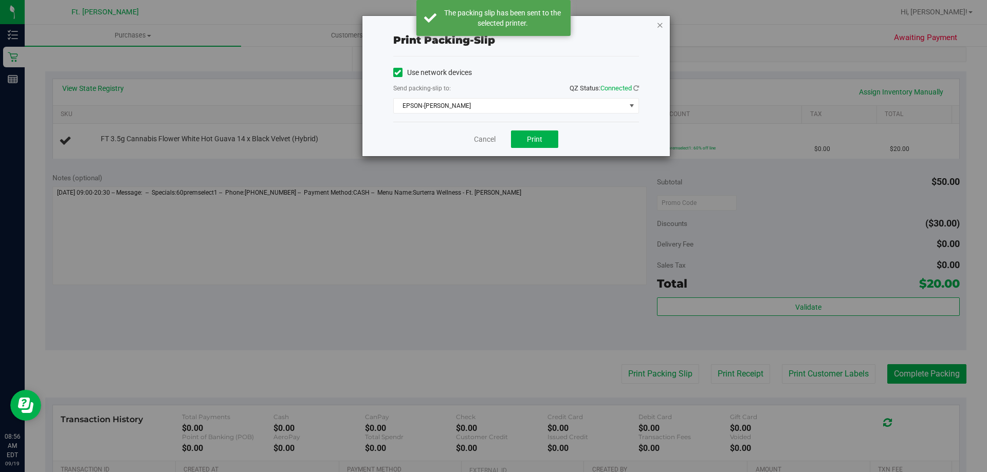
click at [660, 26] on icon "button" at bounding box center [659, 25] width 7 height 12
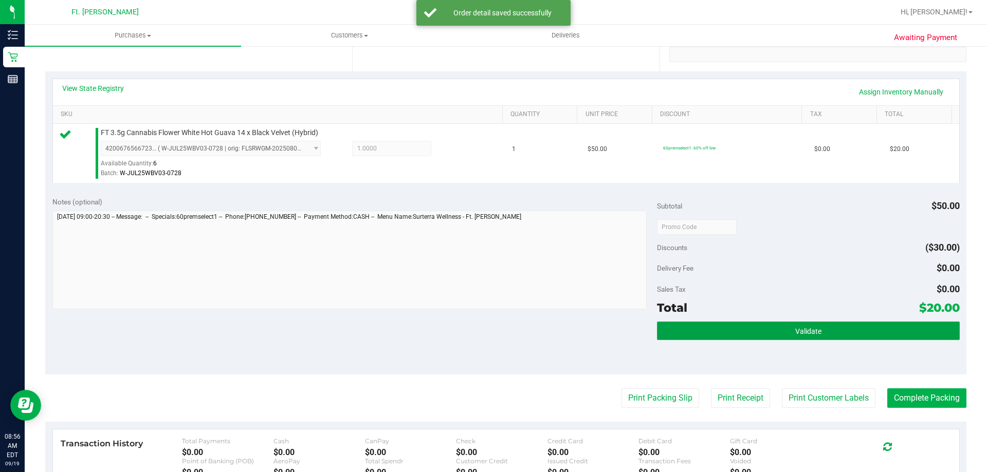
click at [763, 337] on button "Validate" at bounding box center [808, 331] width 302 height 19
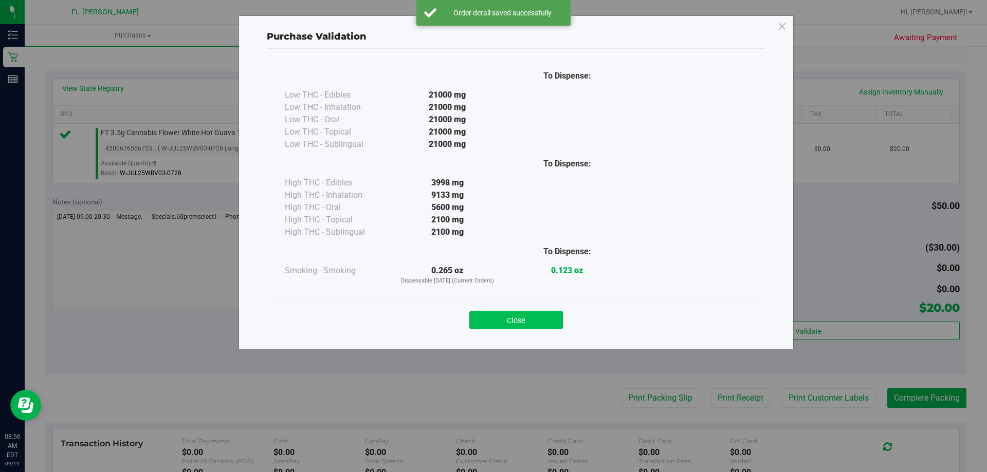
click at [545, 320] on button "Close" at bounding box center [516, 320] width 94 height 19
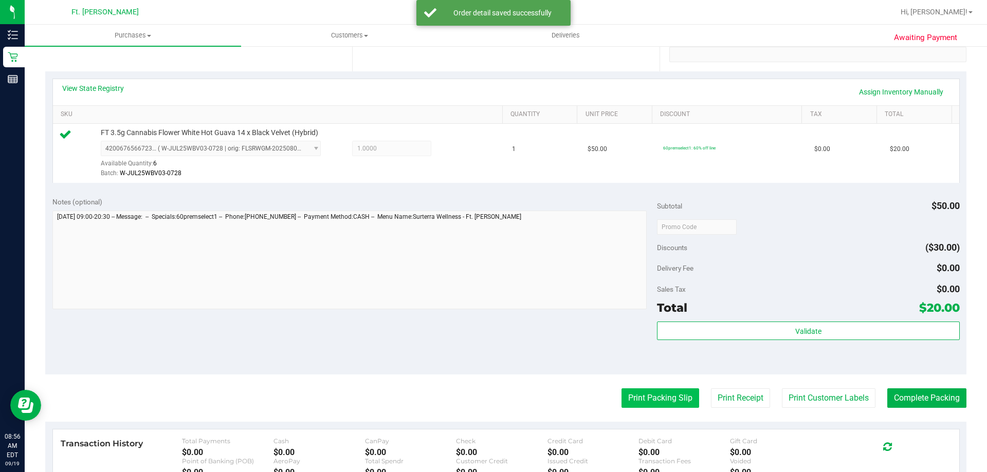
click at [654, 392] on button "Print Packing Slip" at bounding box center [660, 399] width 78 height 20
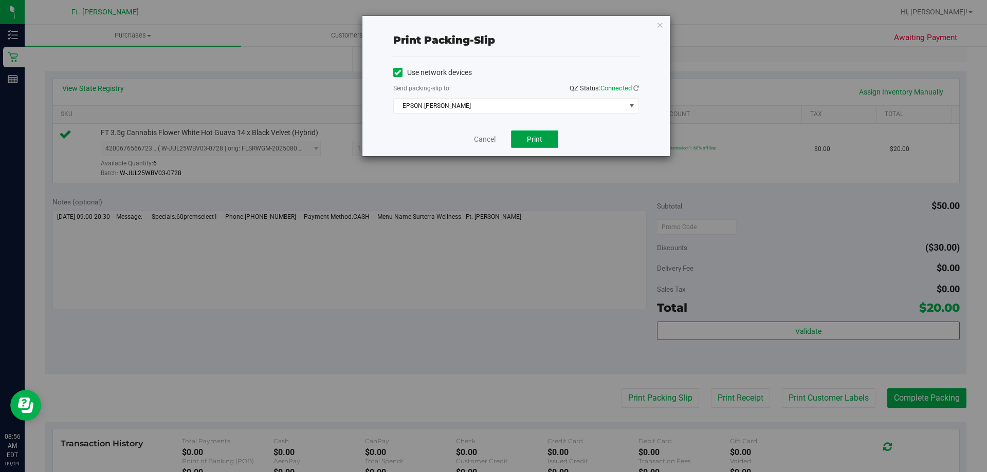
click at [537, 134] on button "Print" at bounding box center [534, 139] width 47 height 17
click at [484, 143] on link "Cancel" at bounding box center [485, 139] width 22 height 11
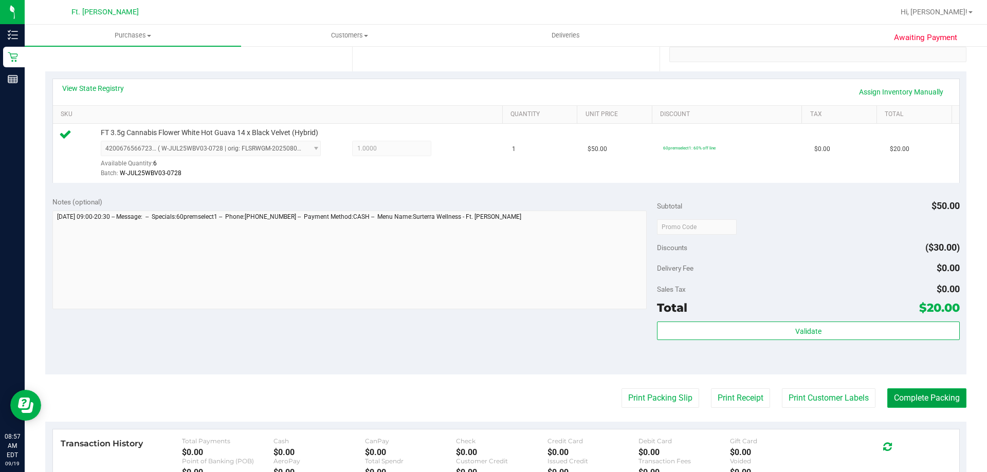
click at [918, 403] on button "Complete Packing" at bounding box center [926, 399] width 79 height 20
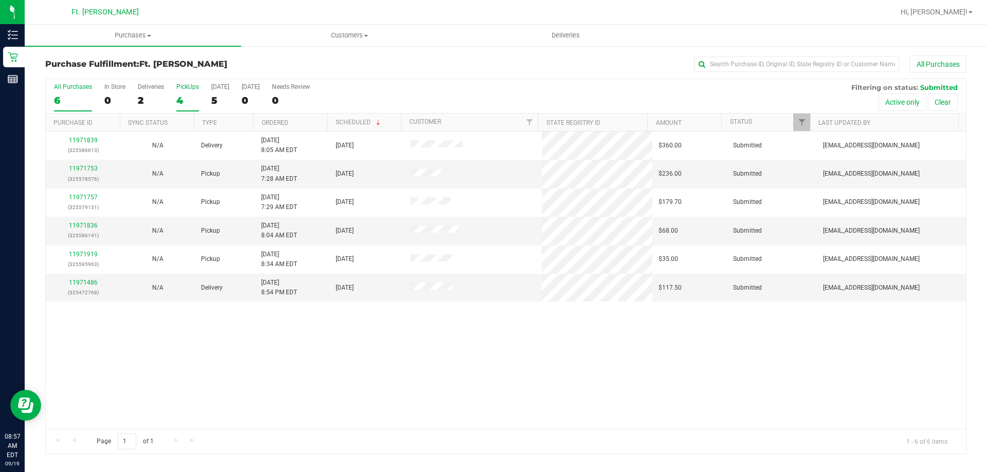
click at [195, 96] on div "4" at bounding box center [187, 101] width 23 height 12
click at [0, 0] on input "PickUps 4" at bounding box center [0, 0] width 0 height 0
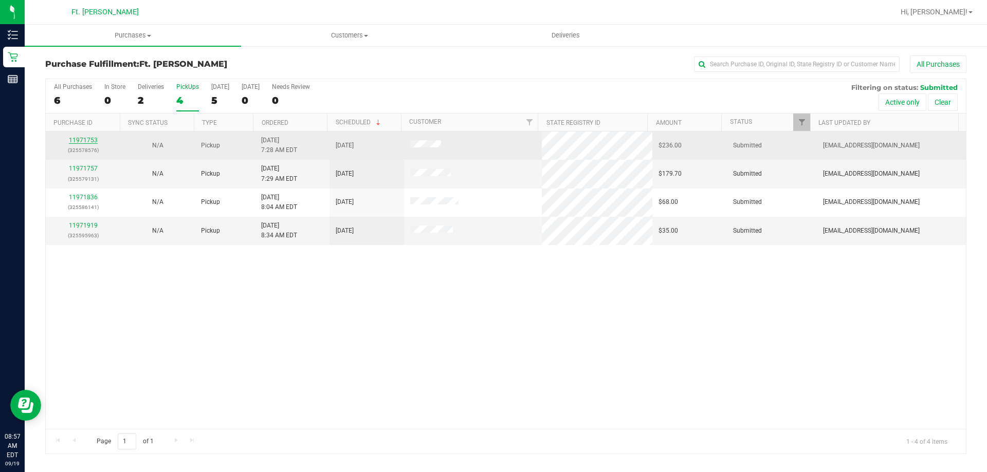
click at [79, 140] on link "11971753" at bounding box center [83, 140] width 29 height 7
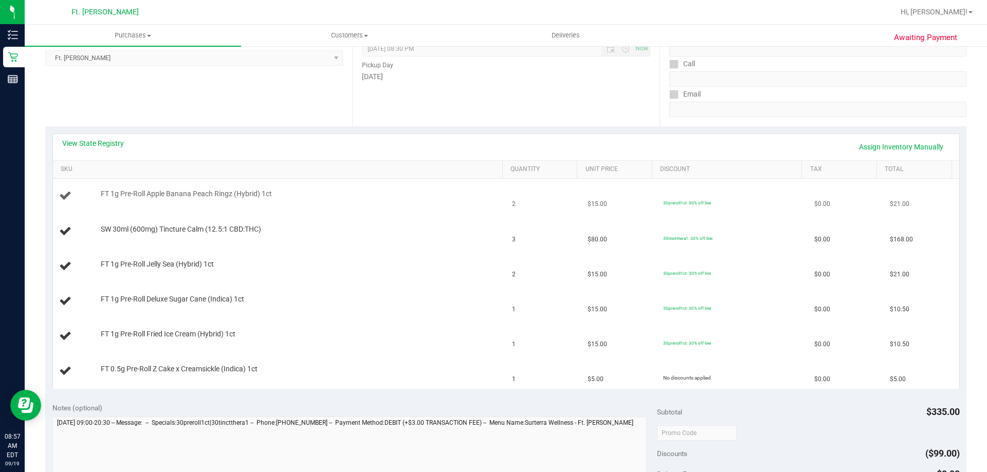
scroll to position [154, 0]
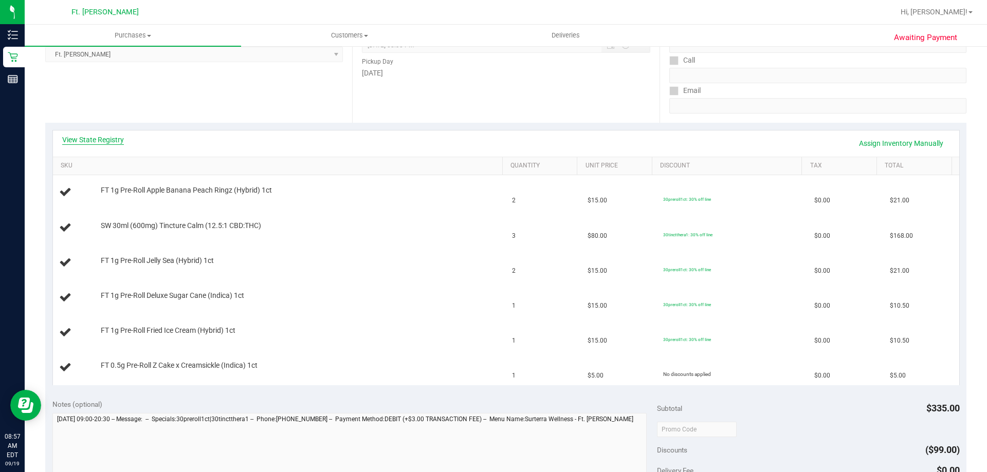
click at [120, 137] on link "View State Registry" at bounding box center [93, 140] width 62 height 10
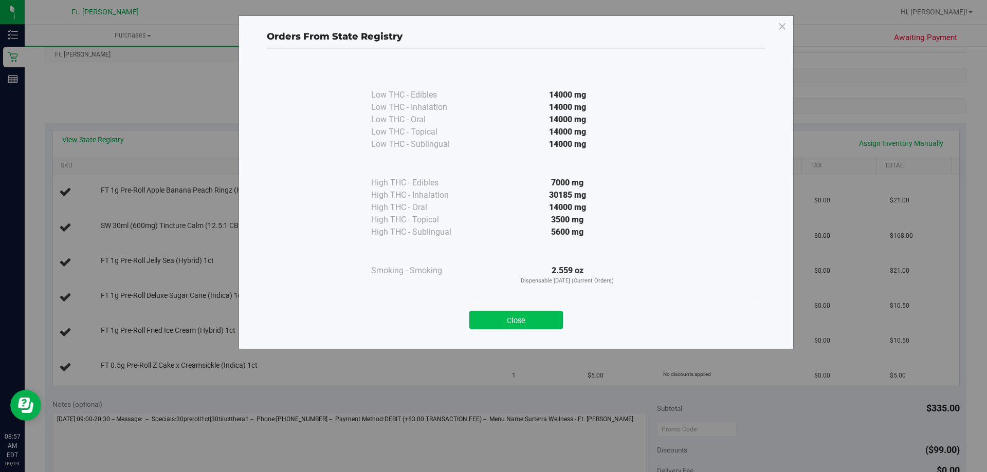
click at [519, 315] on button "Close" at bounding box center [516, 320] width 94 height 19
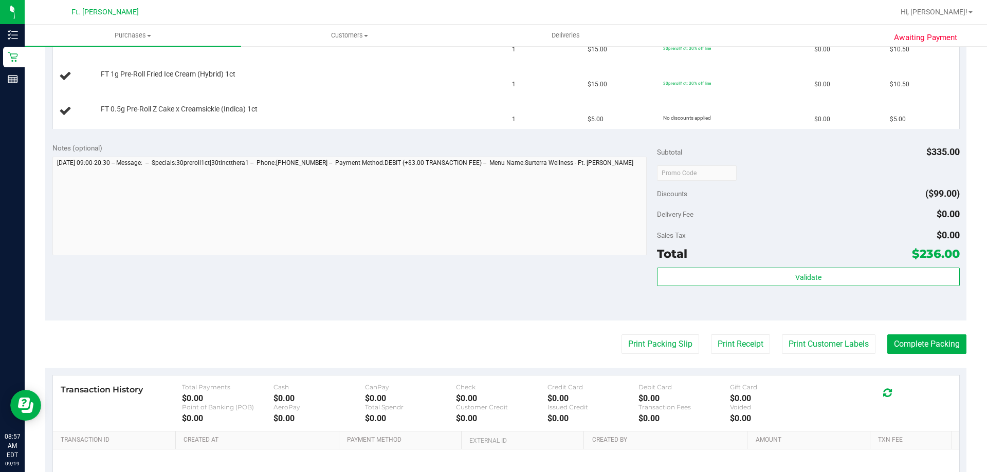
scroll to position [411, 0]
click at [658, 341] on button "Print Packing Slip" at bounding box center [660, 344] width 78 height 20
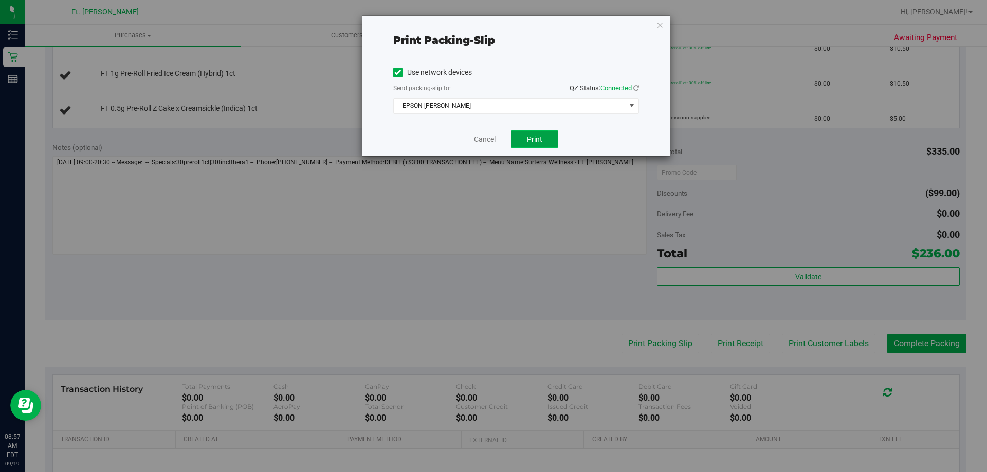
click at [537, 141] on span "Print" at bounding box center [534, 139] width 15 height 8
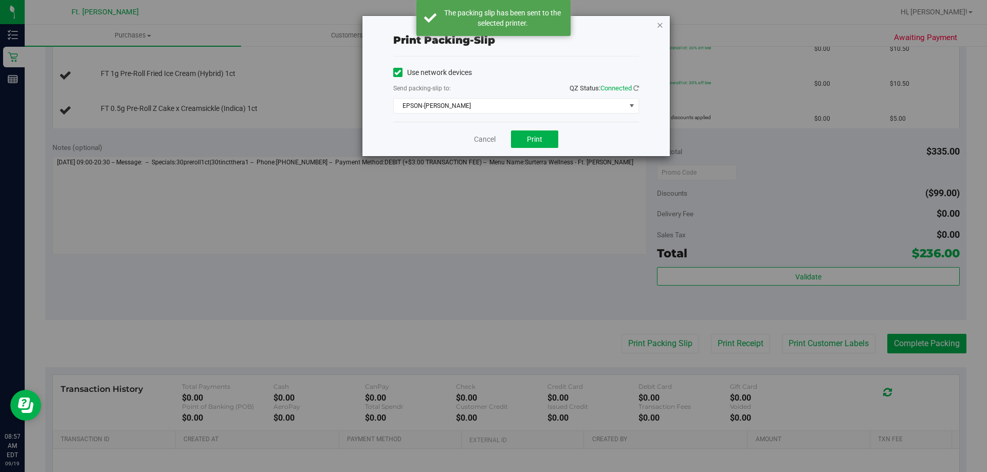
click at [660, 23] on icon "button" at bounding box center [659, 25] width 7 height 12
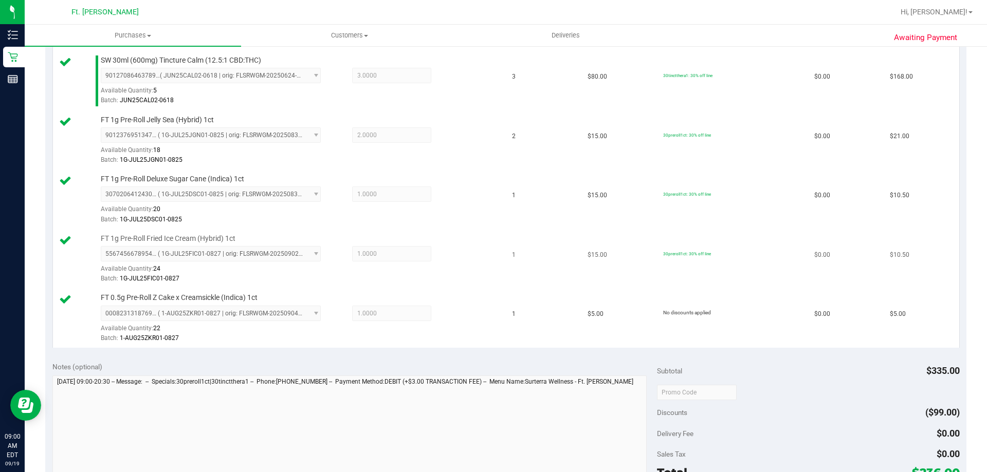
scroll to position [463, 0]
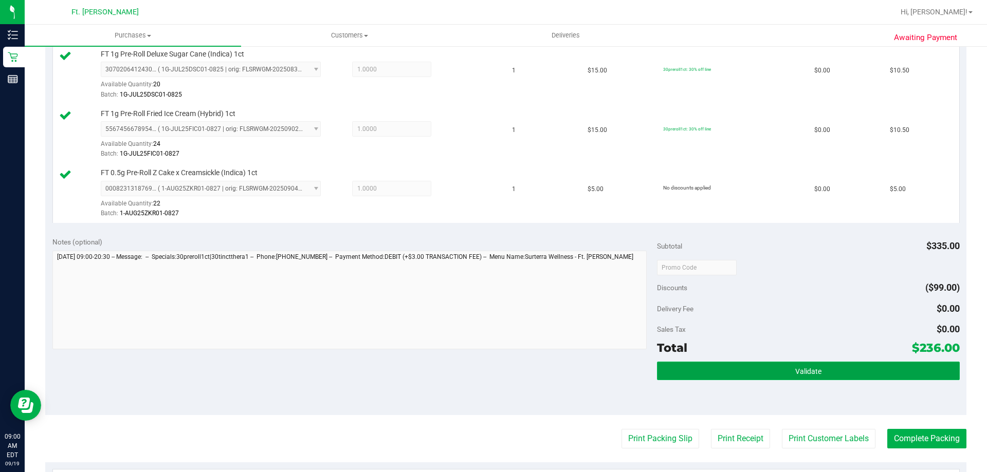
click at [890, 374] on button "Validate" at bounding box center [808, 371] width 302 height 19
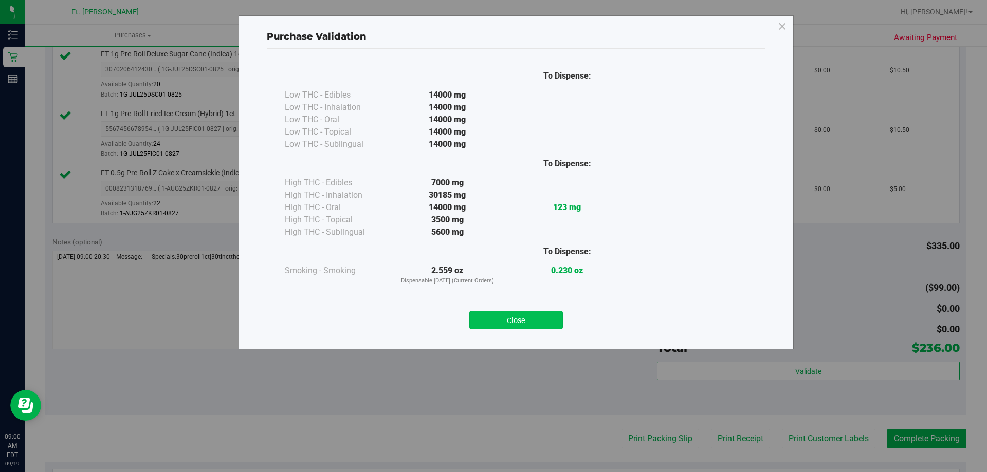
click at [537, 321] on button "Close" at bounding box center [516, 320] width 94 height 19
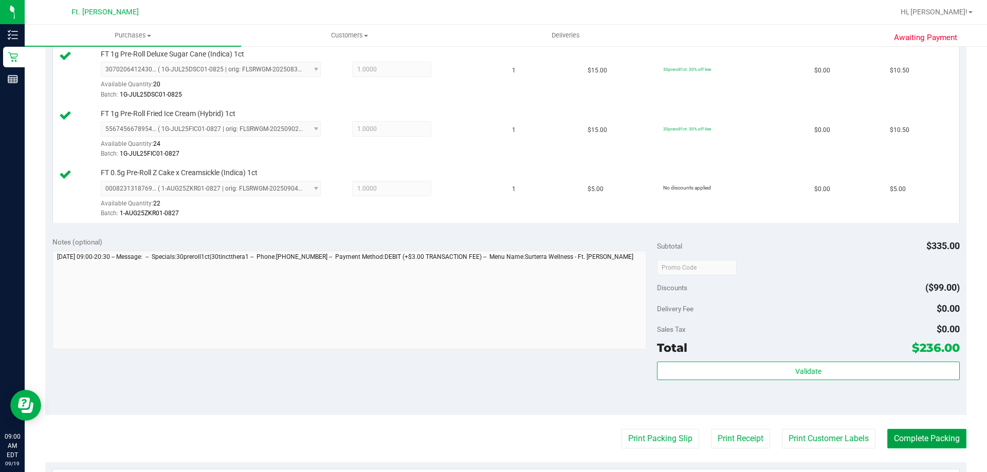
click at [905, 432] on button "Complete Packing" at bounding box center [926, 439] width 79 height 20
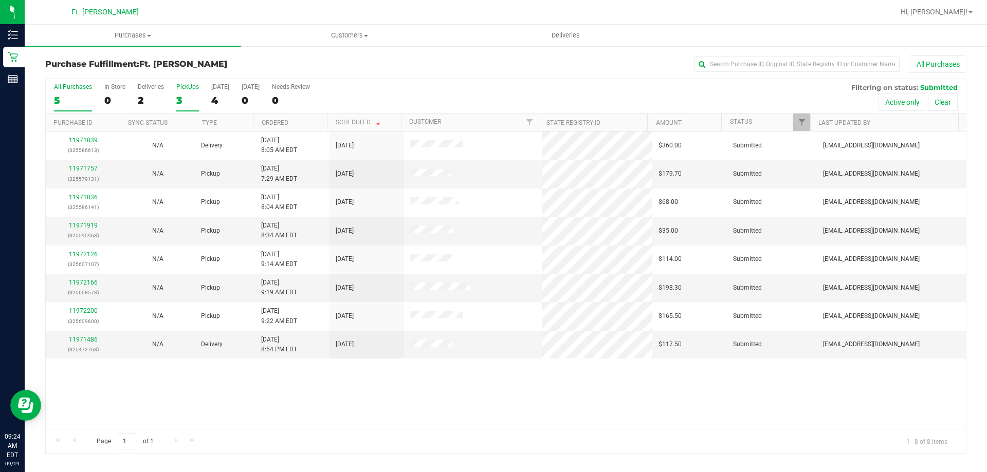
click at [183, 94] on label "PickUps 3" at bounding box center [187, 97] width 23 height 28
click at [0, 0] on input "PickUps 3" at bounding box center [0, 0] width 0 height 0
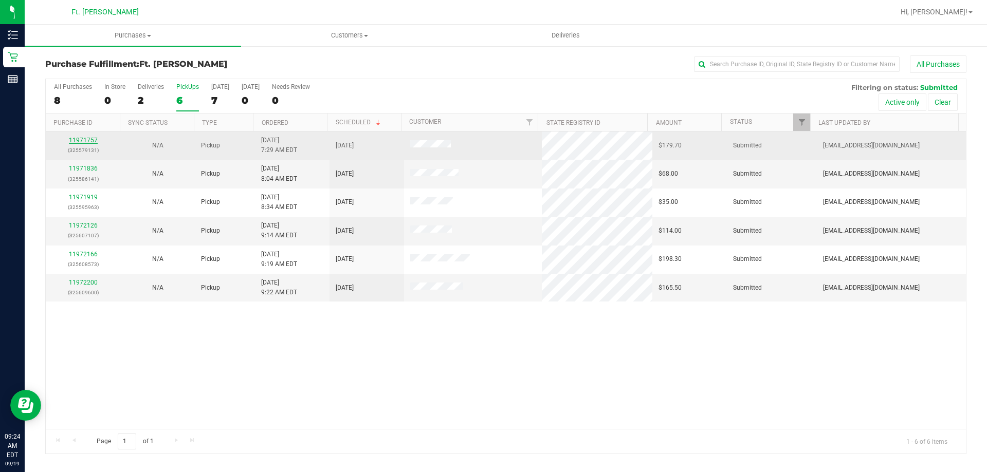
click at [87, 141] on link "11971757" at bounding box center [83, 140] width 29 height 7
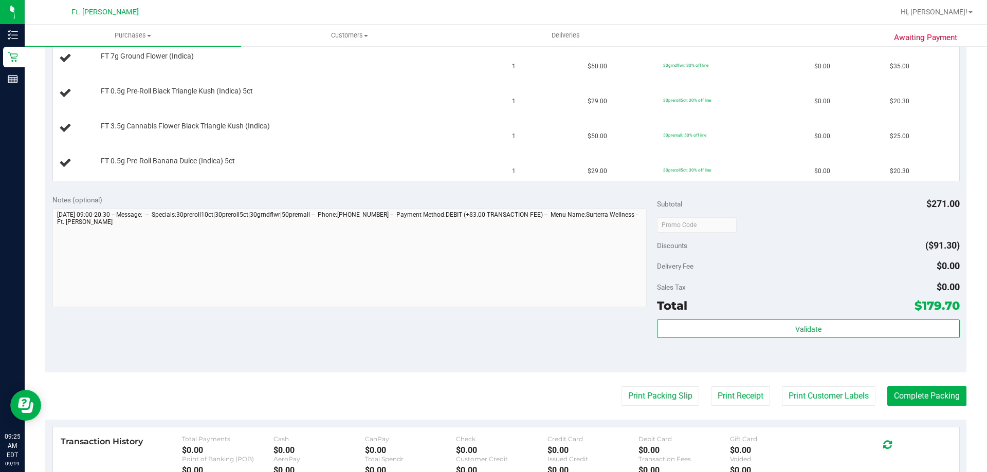
scroll to position [360, 0]
click at [675, 399] on button "Print Packing Slip" at bounding box center [660, 395] width 78 height 20
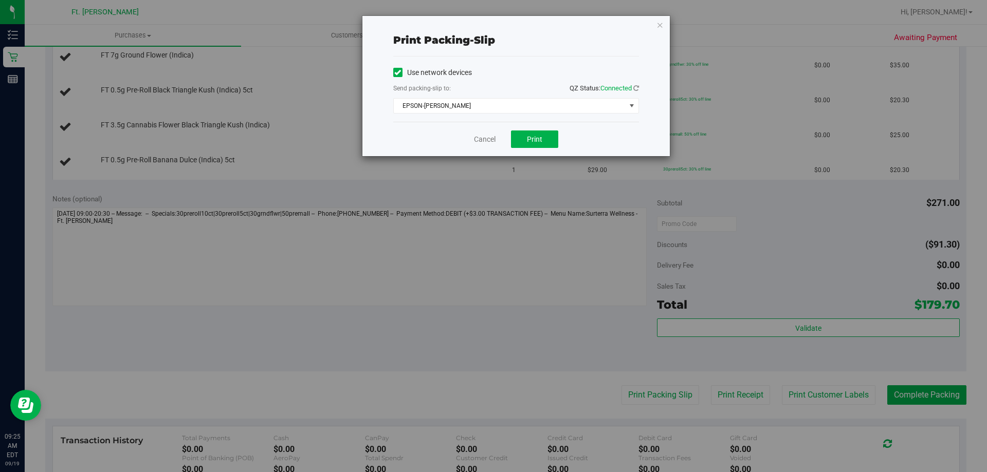
click at [535, 148] on div "Cancel Print" at bounding box center [516, 139] width 246 height 34
click at [535, 142] on span "Print" at bounding box center [534, 139] width 15 height 8
click at [658, 30] on icon "button" at bounding box center [659, 25] width 7 height 12
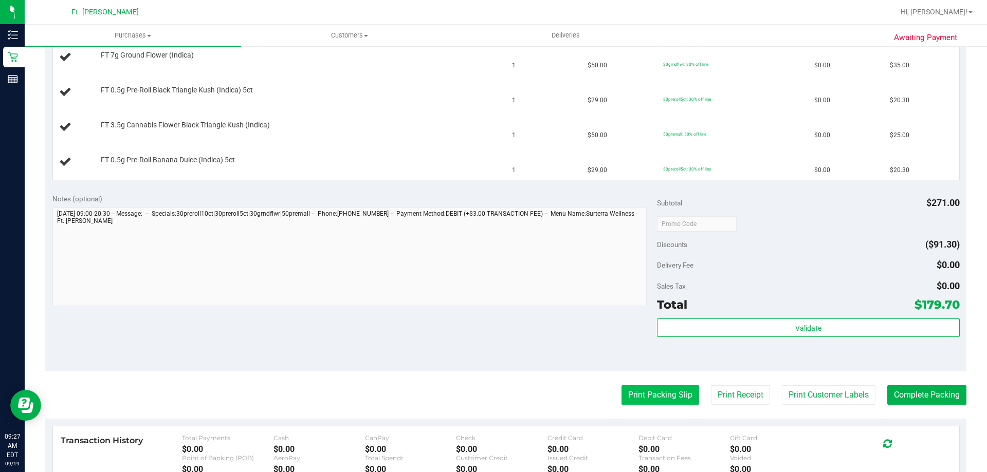
click at [685, 393] on button "Print Packing Slip" at bounding box center [660, 395] width 78 height 20
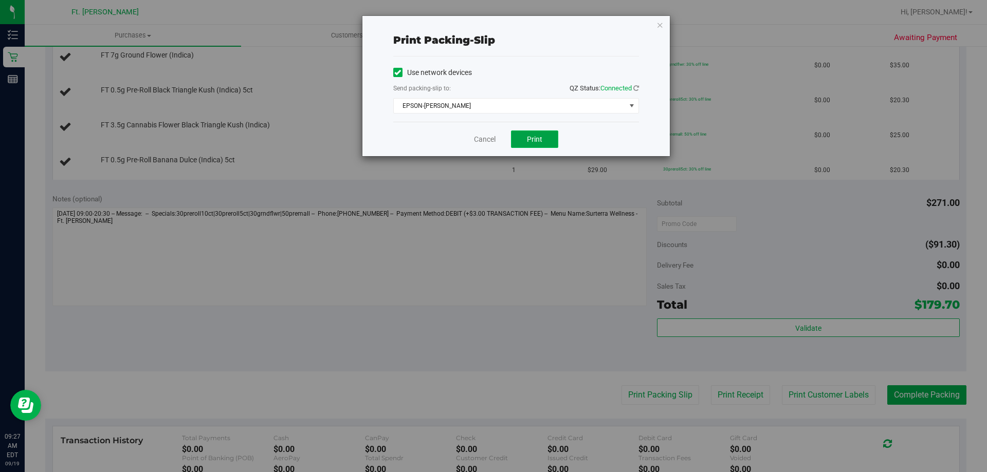
click at [540, 136] on span "Print" at bounding box center [534, 139] width 15 height 8
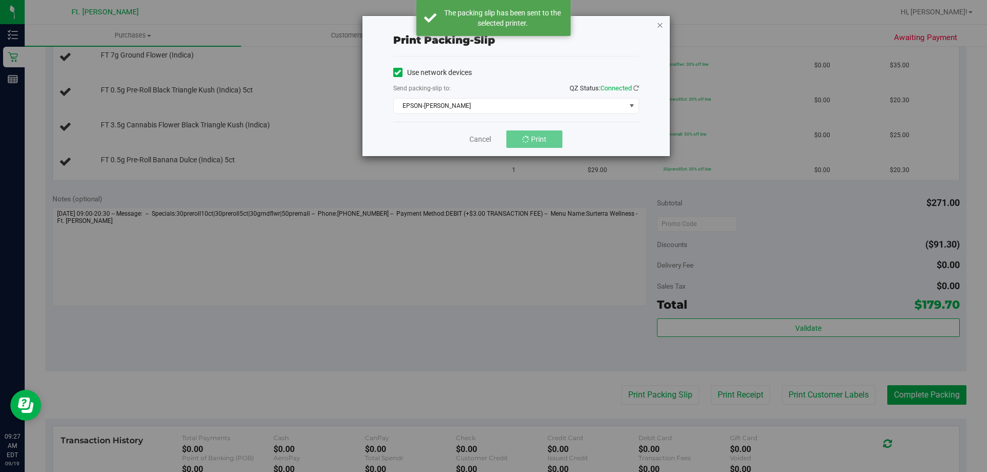
click at [660, 27] on icon "button" at bounding box center [659, 25] width 7 height 12
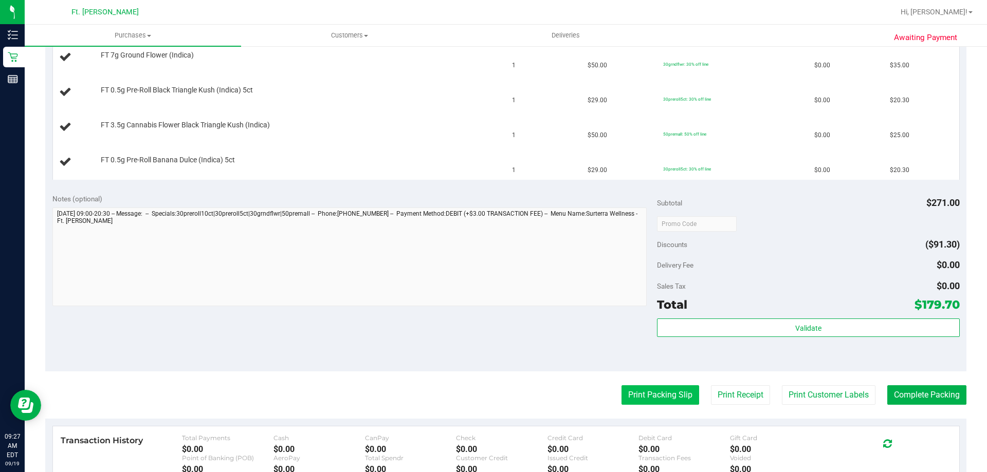
click at [653, 402] on button "Print Packing Slip" at bounding box center [660, 395] width 78 height 20
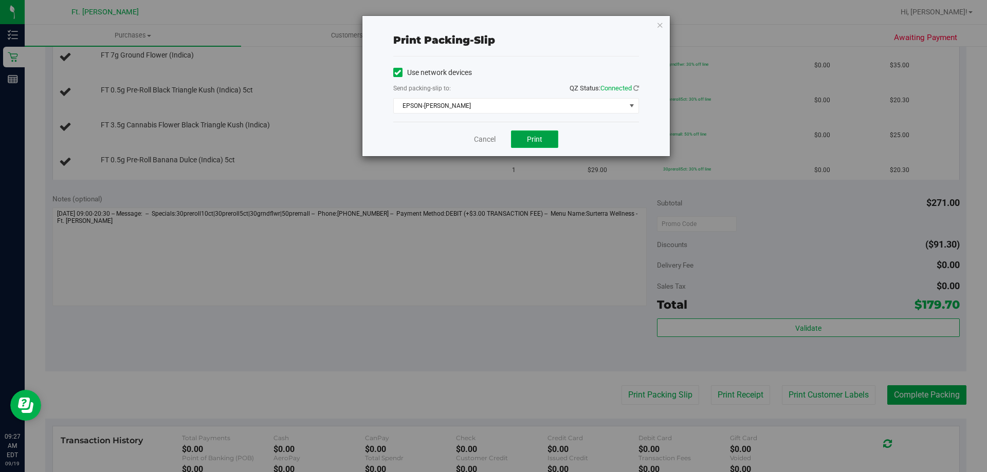
click at [526, 132] on button "Print" at bounding box center [534, 139] width 47 height 17
click at [492, 140] on link "Cancel" at bounding box center [485, 139] width 22 height 11
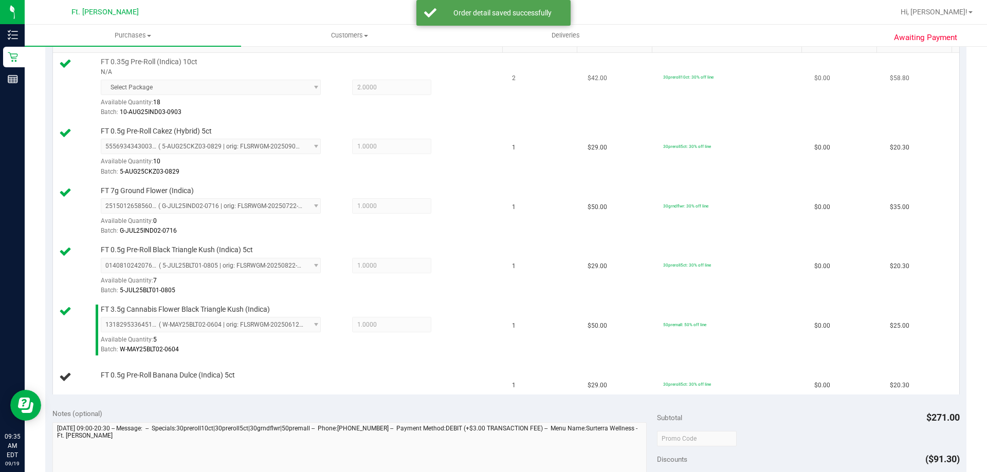
scroll to position [411, 0]
